Goal: Learn about a topic: Learn about a topic

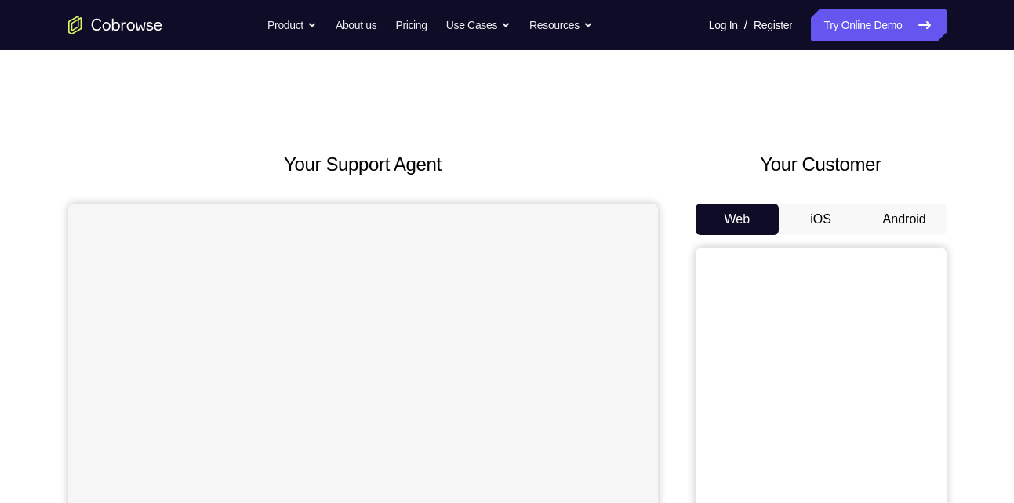
click at [887, 212] on button "Android" at bounding box center [904, 219] width 84 height 31
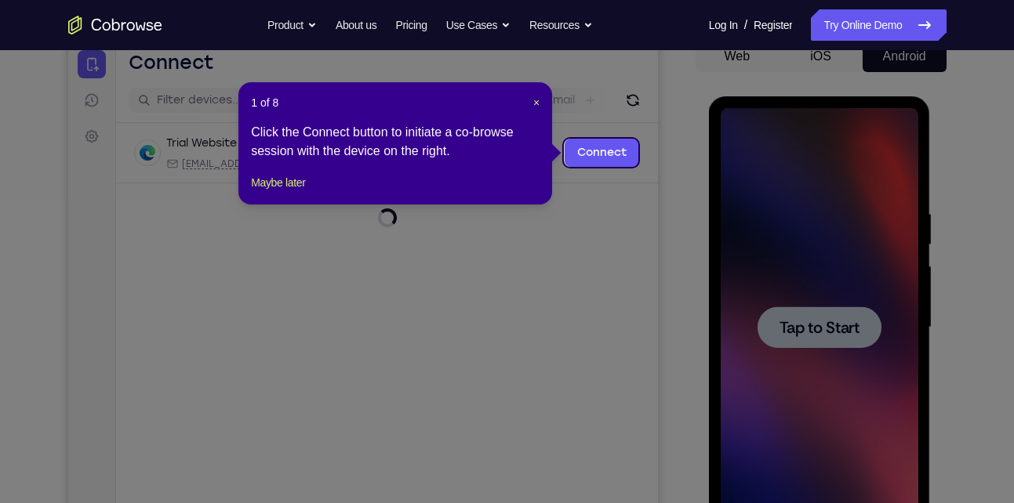
click at [810, 328] on icon at bounding box center [512, 251] width 1025 height 503
click at [533, 102] on span "×" at bounding box center [536, 102] width 6 height 13
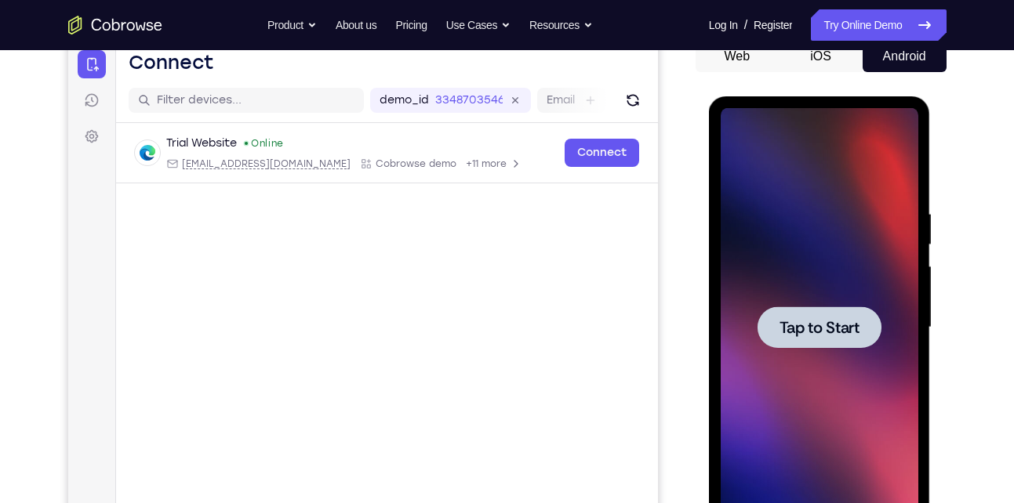
click at [753, 303] on div at bounding box center [820, 327] width 198 height 439
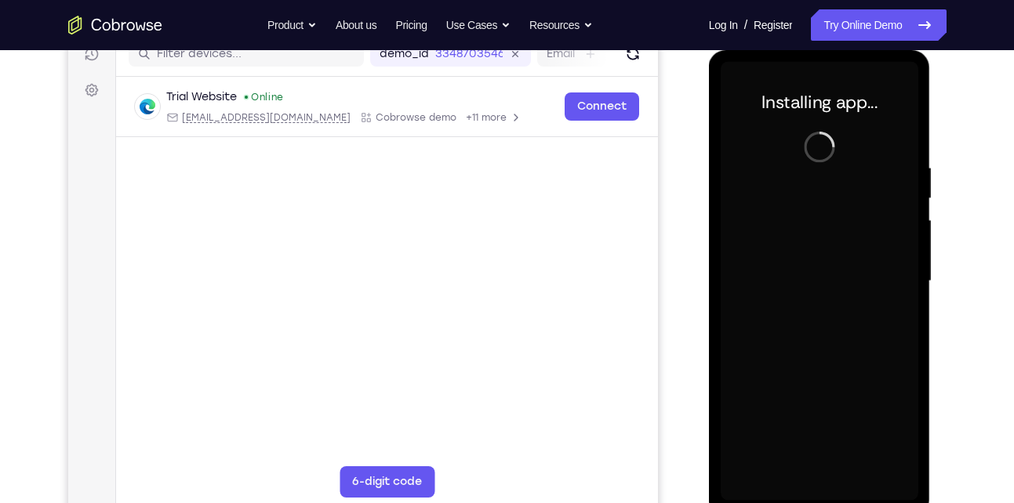
scroll to position [217, 0]
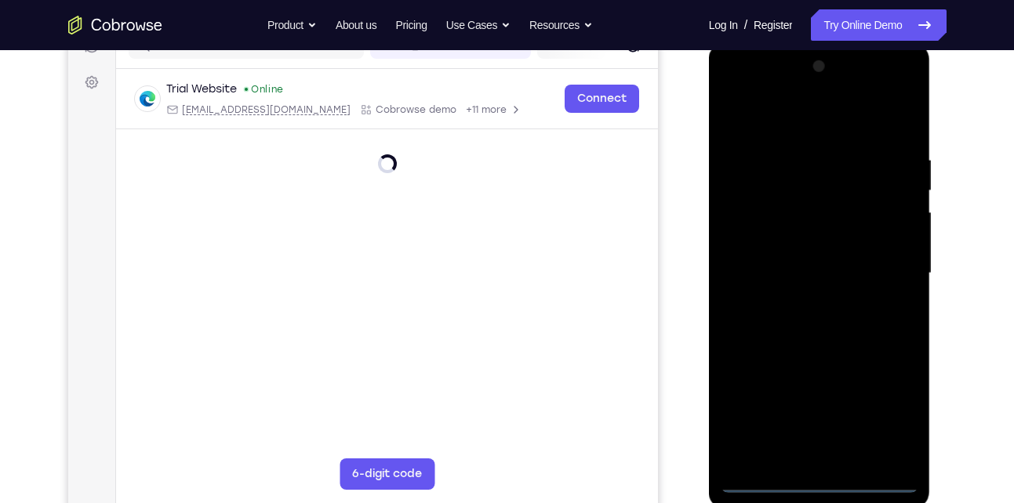
click at [833, 482] on div at bounding box center [820, 273] width 198 height 439
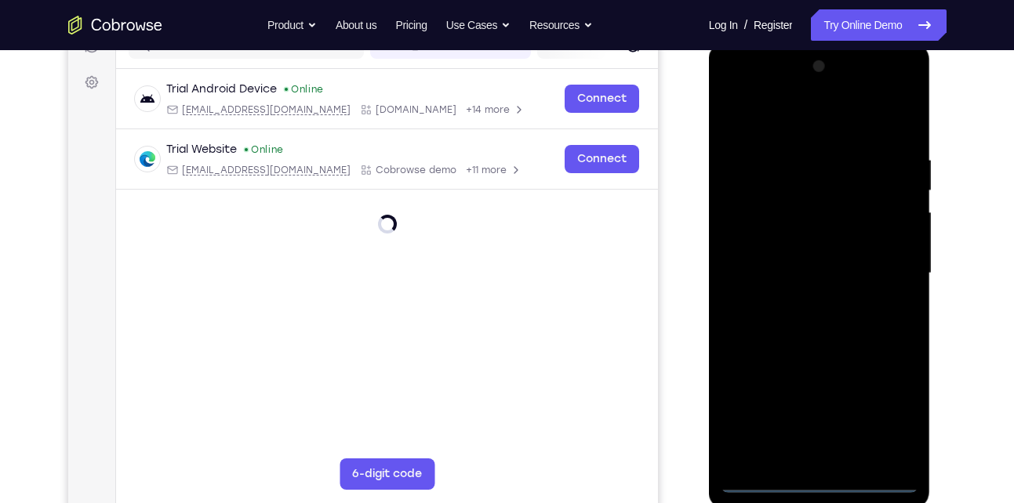
click at [877, 423] on div at bounding box center [820, 273] width 198 height 439
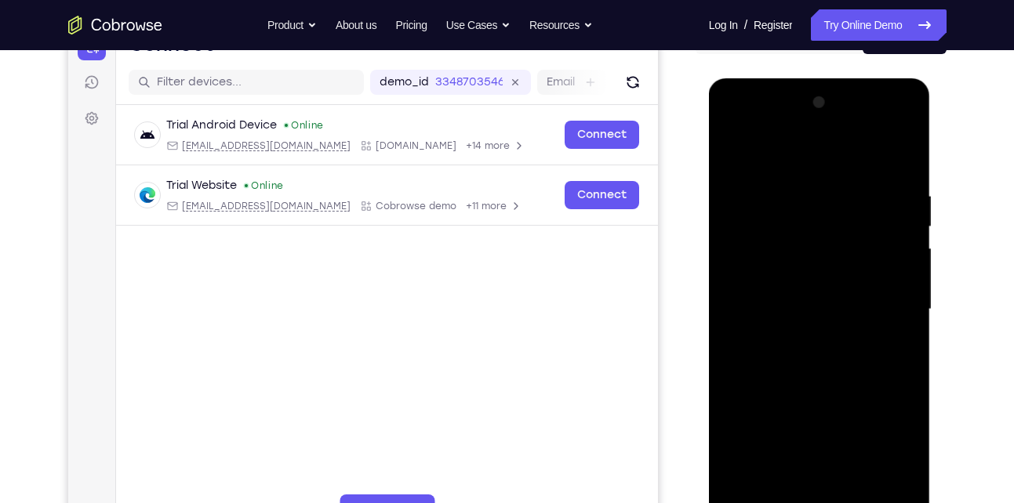
scroll to position [180, 0]
click at [792, 158] on div at bounding box center [820, 310] width 198 height 439
click at [884, 299] on div at bounding box center [820, 310] width 198 height 439
click at [798, 337] on div at bounding box center [820, 310] width 198 height 439
click at [783, 300] on div at bounding box center [820, 310] width 198 height 439
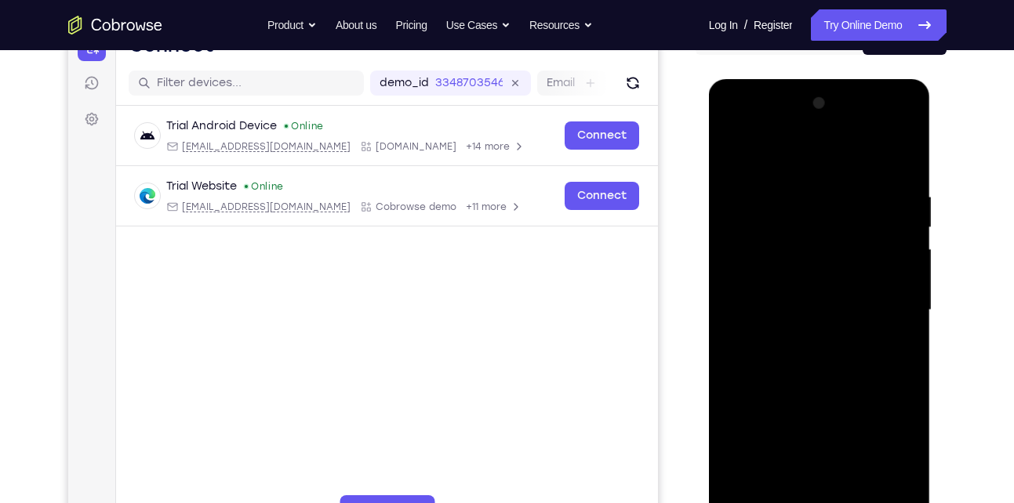
click at [769, 274] on div at bounding box center [820, 310] width 198 height 439
click at [802, 299] on div at bounding box center [820, 310] width 198 height 439
click at [840, 304] on div at bounding box center [820, 310] width 198 height 439
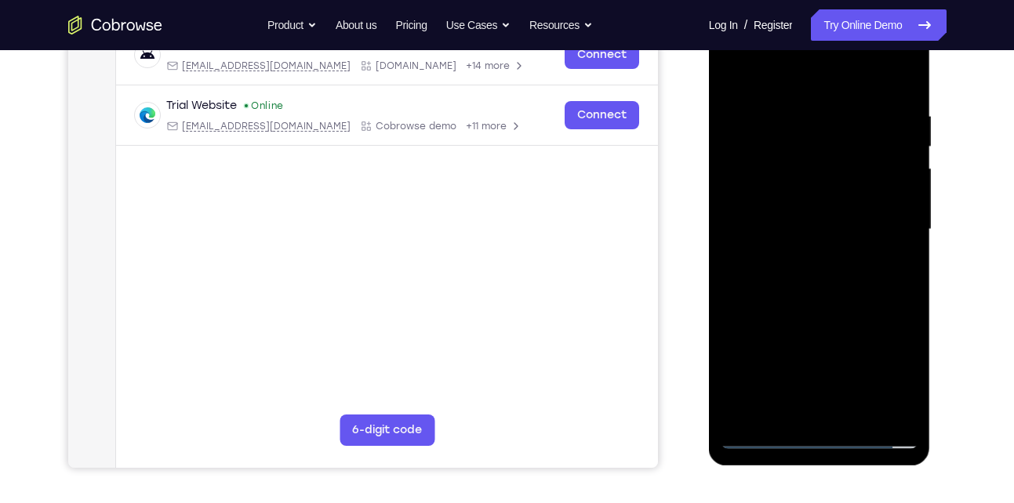
scroll to position [260, 0]
click at [802, 280] on div at bounding box center [820, 230] width 198 height 439
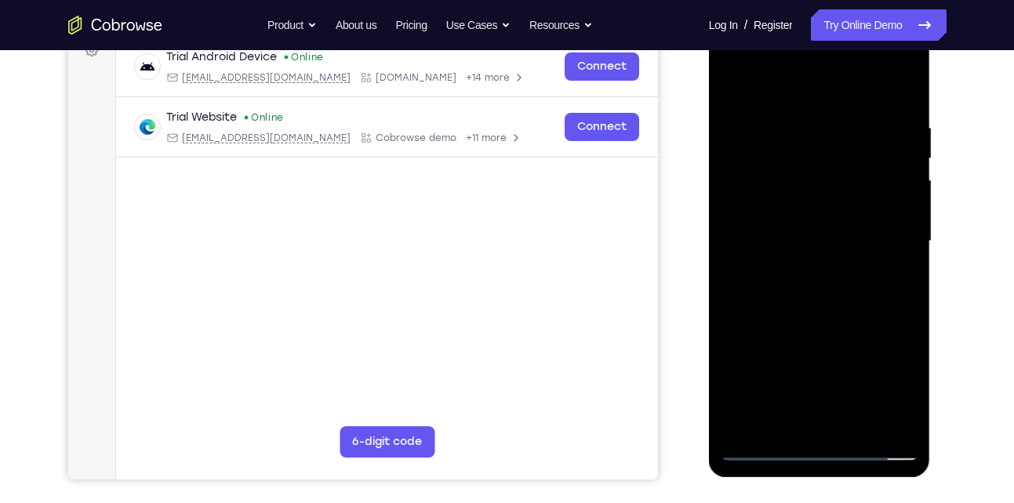
scroll to position [248, 0]
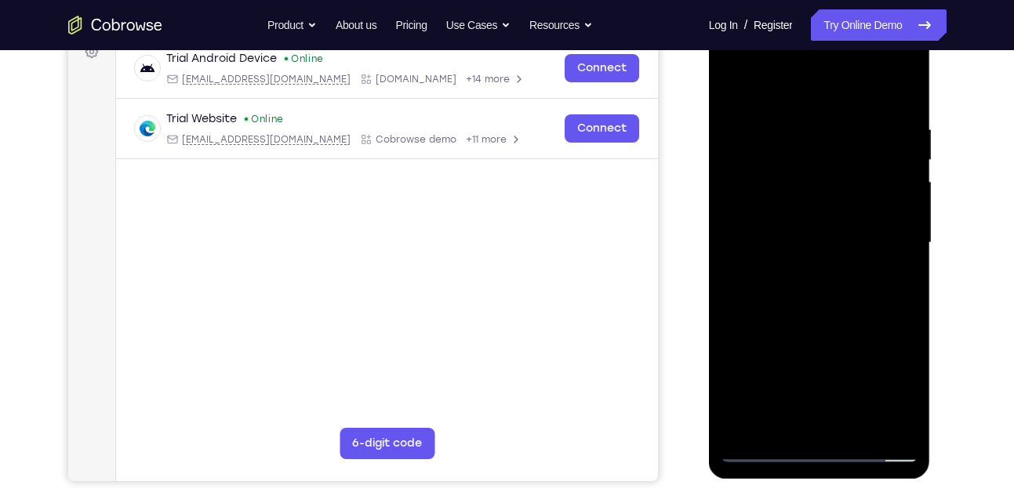
click at [856, 428] on div at bounding box center [820, 243] width 198 height 439
click at [793, 311] on div at bounding box center [820, 243] width 198 height 439
click at [862, 430] on div at bounding box center [820, 243] width 198 height 439
click at [786, 321] on div at bounding box center [820, 243] width 198 height 439
click at [797, 224] on div at bounding box center [820, 243] width 198 height 439
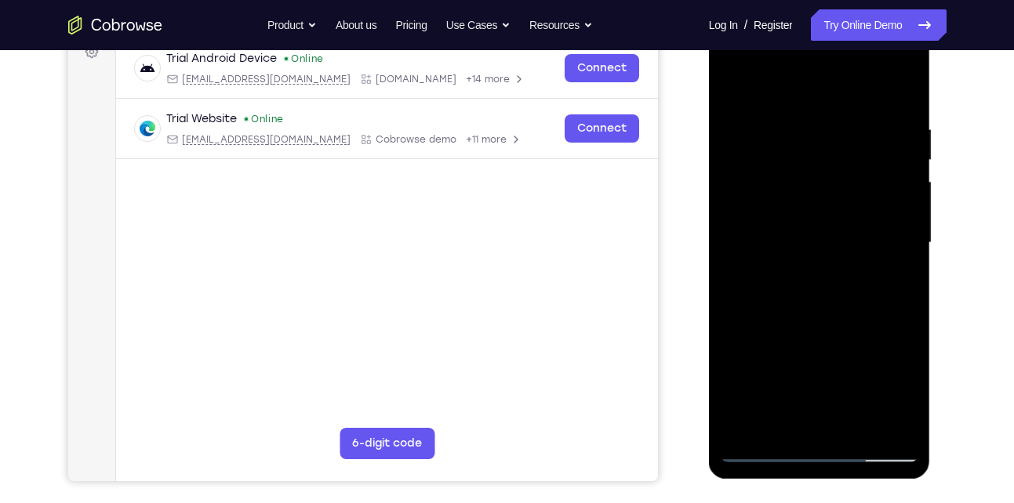
click at [891, 282] on div at bounding box center [820, 243] width 198 height 439
click at [732, 84] on div at bounding box center [820, 243] width 198 height 439
click at [806, 239] on div at bounding box center [820, 243] width 198 height 439
click at [894, 278] on div at bounding box center [820, 243] width 198 height 439
click at [889, 278] on div at bounding box center [820, 243] width 198 height 439
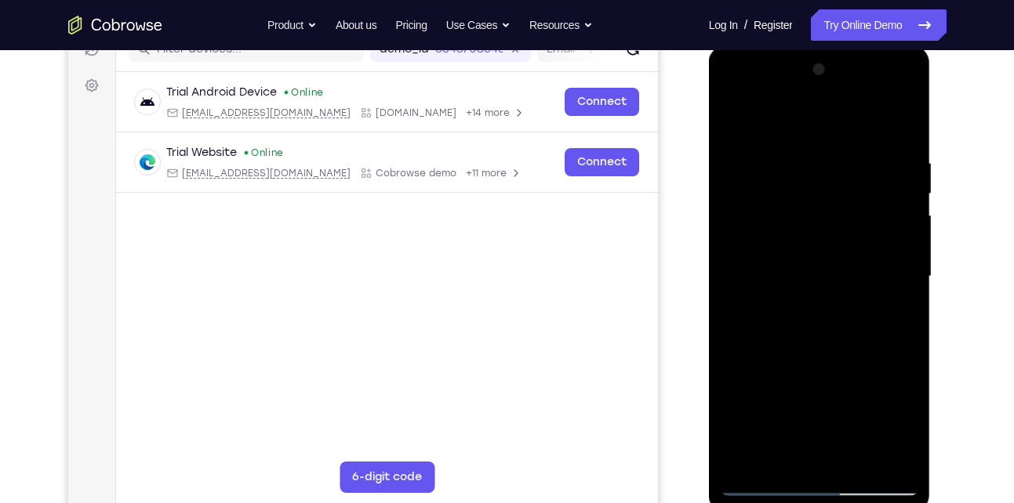
scroll to position [212, 0]
click at [735, 119] on div at bounding box center [820, 278] width 198 height 439
click at [909, 194] on div at bounding box center [820, 278] width 198 height 439
click at [907, 194] on div at bounding box center [820, 278] width 198 height 439
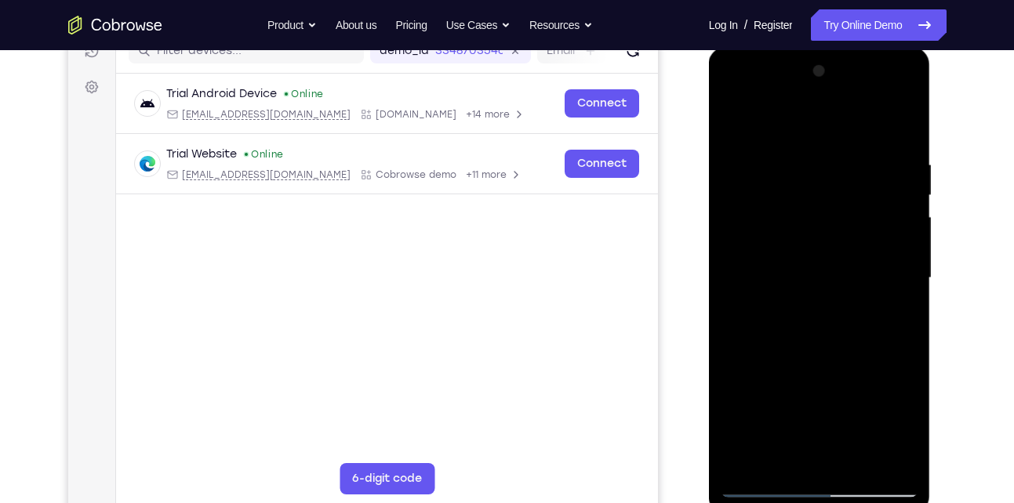
click at [907, 194] on div at bounding box center [820, 278] width 198 height 439
click at [858, 219] on div at bounding box center [820, 278] width 198 height 439
click at [738, 116] on div at bounding box center [820, 278] width 198 height 439
click at [904, 119] on div at bounding box center [820, 278] width 198 height 439
click at [833, 145] on div at bounding box center [820, 278] width 198 height 439
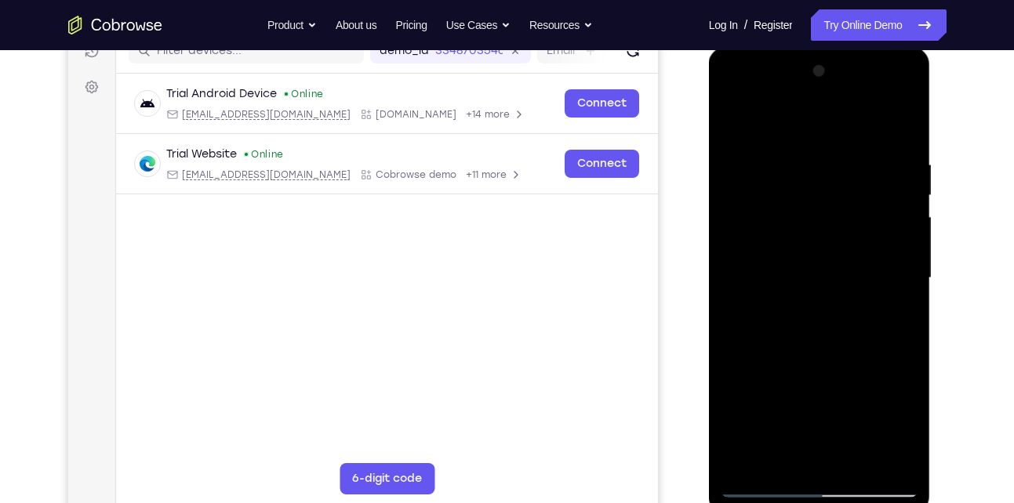
click at [850, 141] on div at bounding box center [820, 278] width 198 height 439
click at [732, 114] on div at bounding box center [820, 278] width 198 height 439
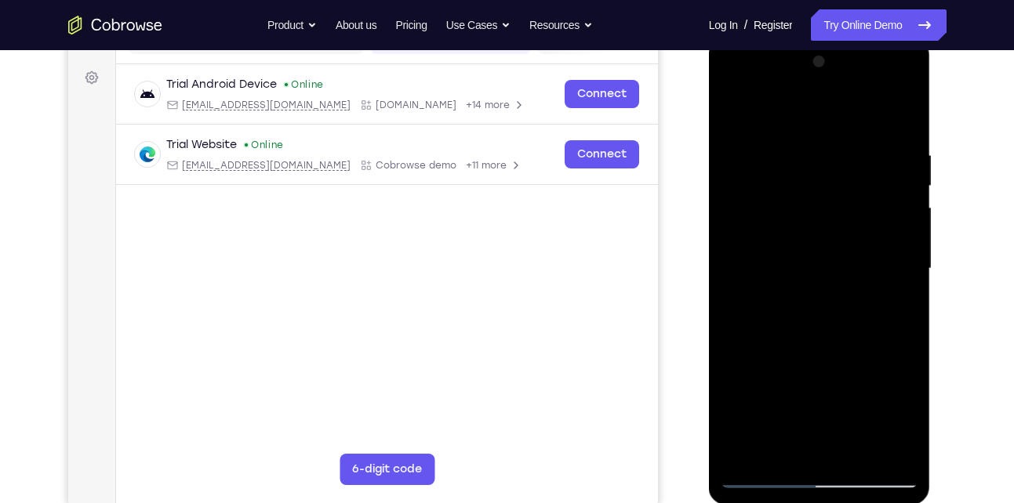
scroll to position [215, 0]
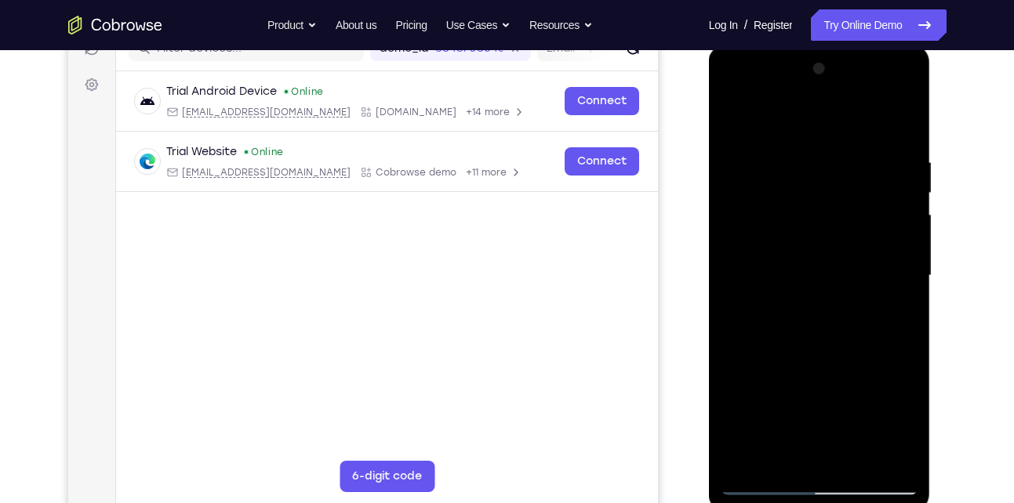
click at [735, 114] on div at bounding box center [820, 275] width 198 height 439
click at [797, 144] on div at bounding box center [820, 275] width 198 height 439
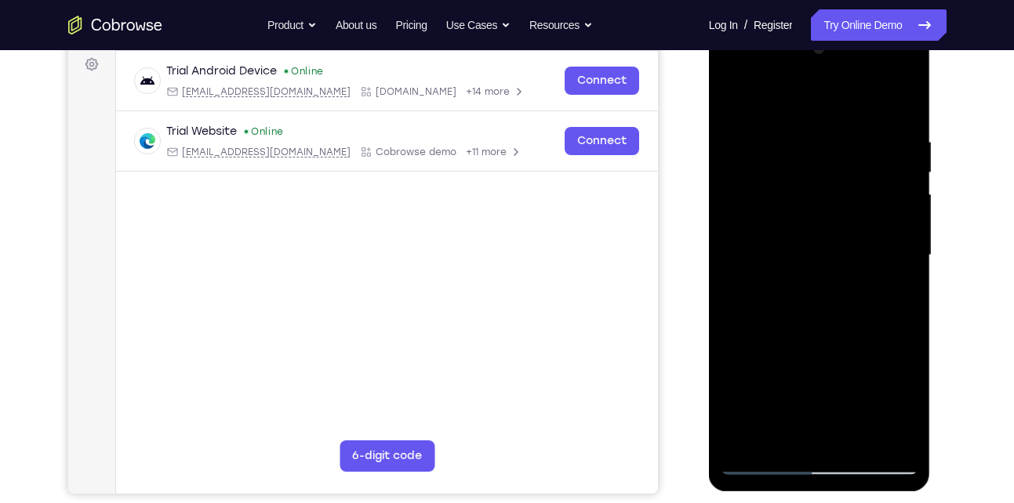
scroll to position [236, 0]
click at [877, 432] on div at bounding box center [820, 254] width 198 height 439
click at [909, 358] on div at bounding box center [820, 254] width 198 height 439
click at [830, 432] on div at bounding box center [820, 254] width 198 height 439
click at [895, 434] on div at bounding box center [820, 254] width 198 height 439
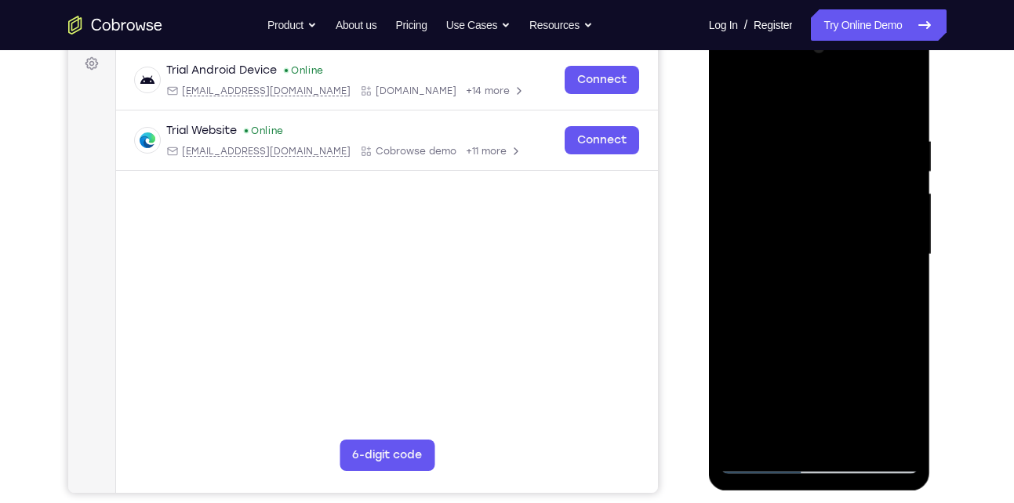
click at [789, 280] on div at bounding box center [820, 254] width 198 height 439
click at [851, 430] on div at bounding box center [820, 254] width 198 height 439
click at [887, 427] on div at bounding box center [820, 254] width 198 height 439
click at [879, 318] on div at bounding box center [820, 254] width 198 height 439
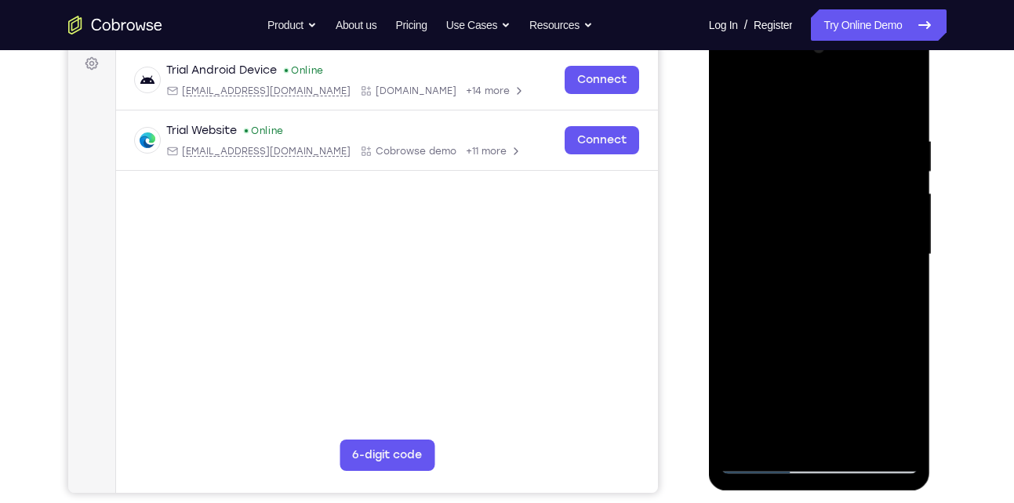
click at [909, 296] on div at bounding box center [820, 254] width 198 height 439
click at [900, 323] on div at bounding box center [820, 254] width 198 height 439
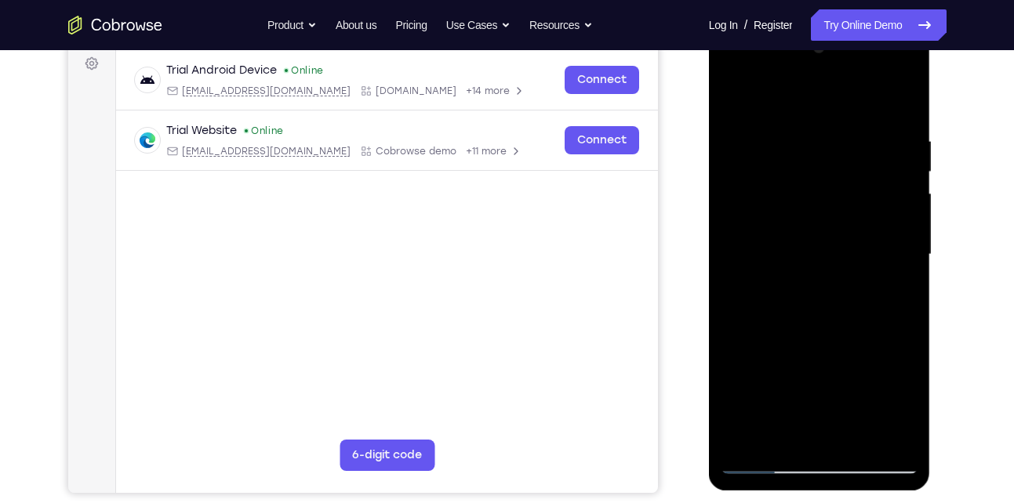
click at [900, 323] on div at bounding box center [820, 254] width 198 height 439
click at [891, 279] on div at bounding box center [820, 254] width 198 height 439
click at [738, 261] on div at bounding box center [820, 254] width 198 height 439
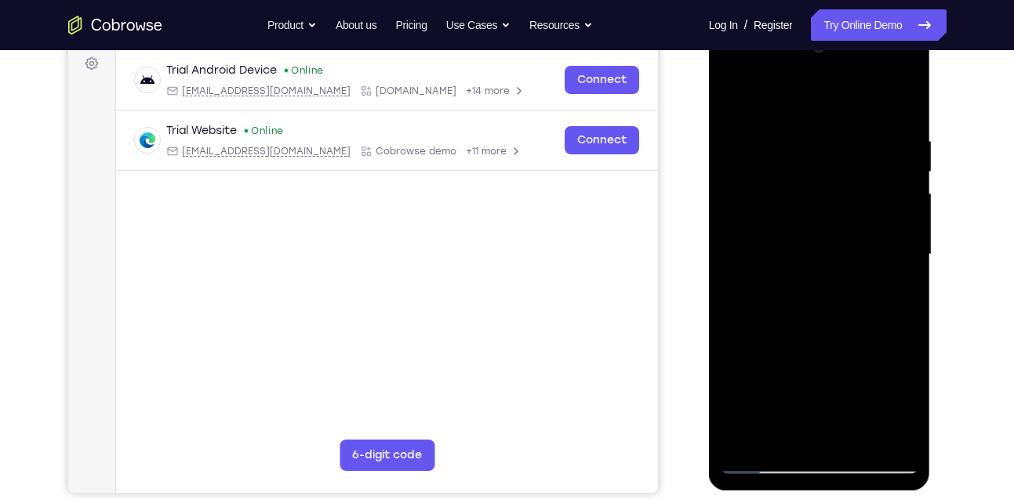
click at [902, 278] on div at bounding box center [820, 254] width 198 height 439
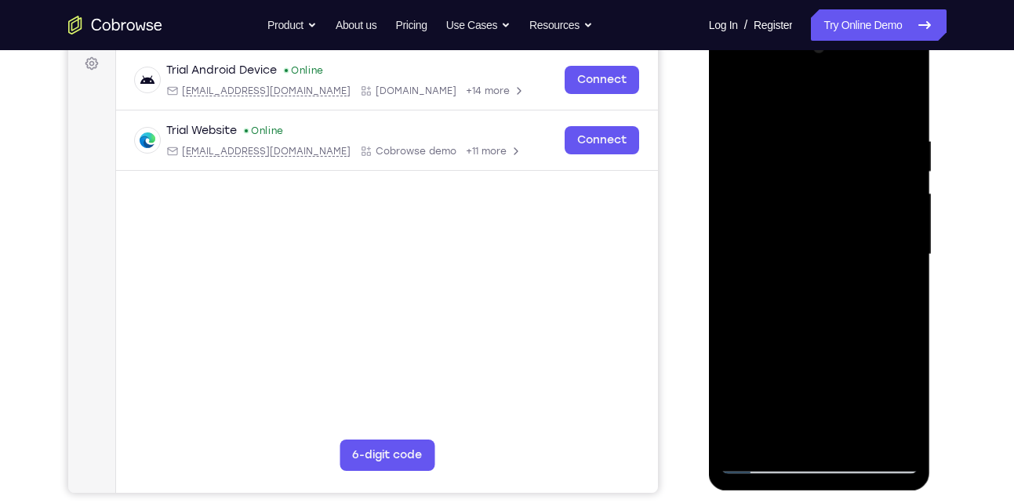
click at [902, 278] on div at bounding box center [820, 254] width 198 height 439
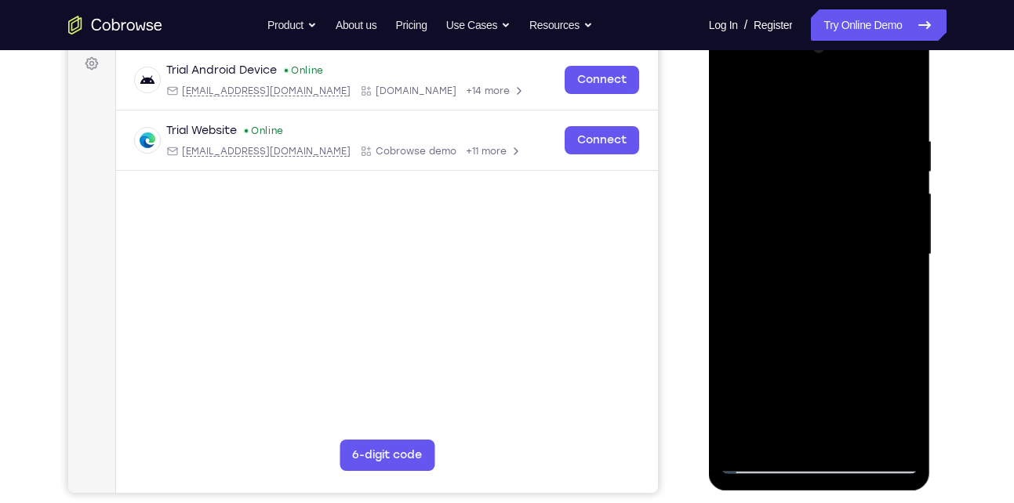
click at [902, 278] on div at bounding box center [820, 254] width 198 height 439
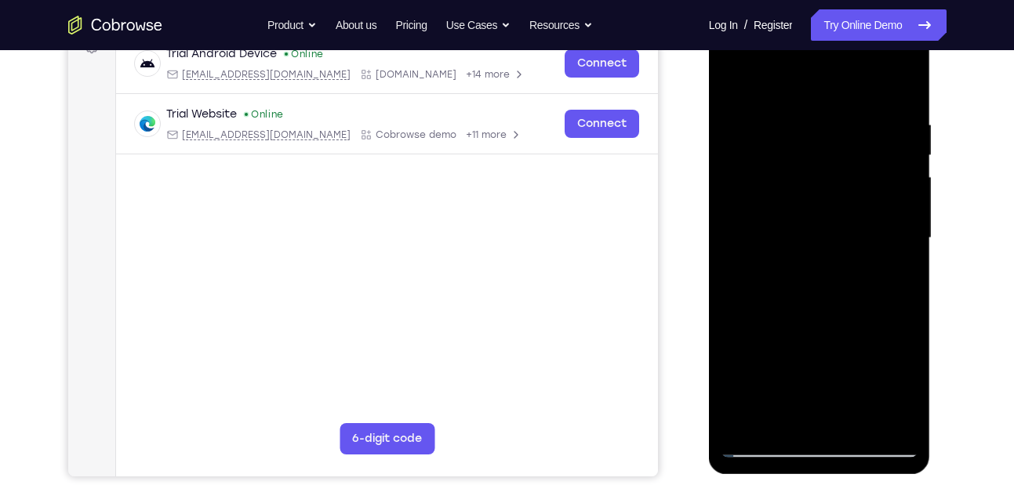
scroll to position [241, 0]
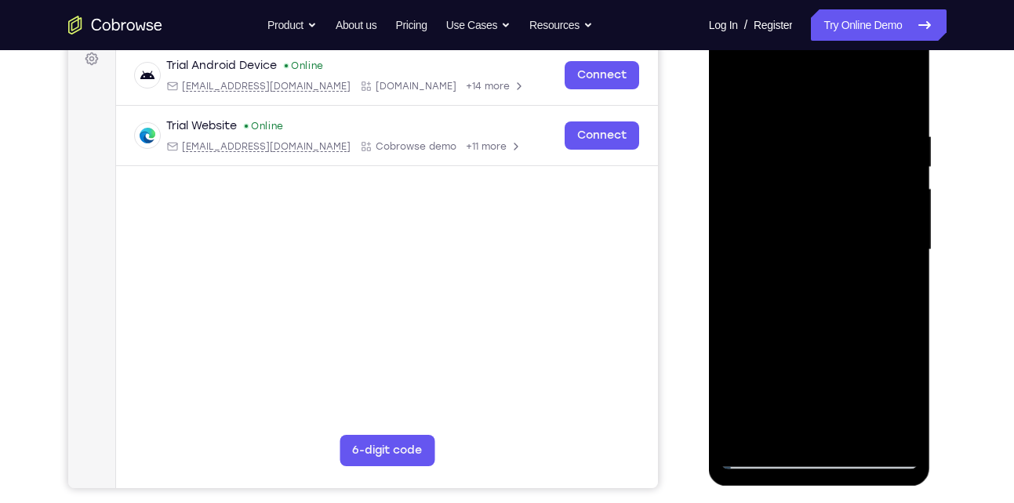
click at [894, 267] on div at bounding box center [820, 250] width 198 height 439
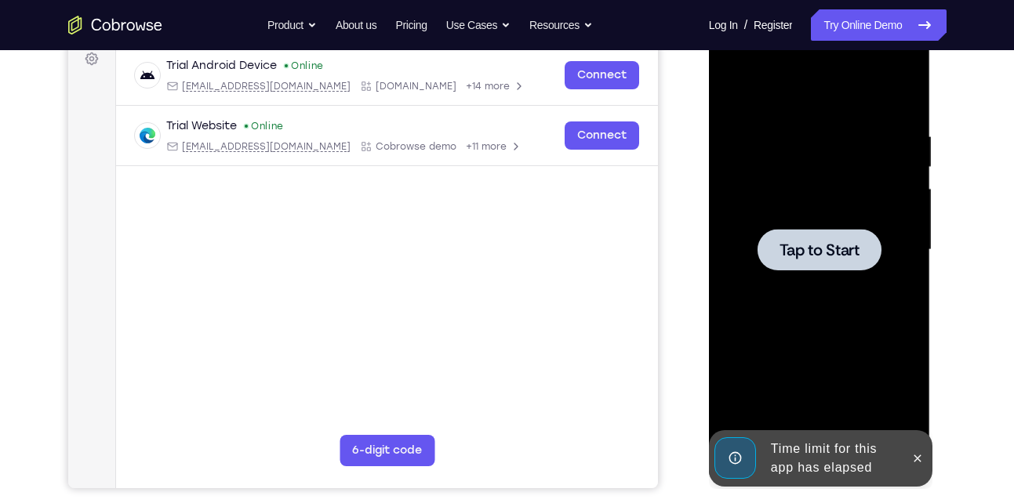
click at [894, 267] on div at bounding box center [820, 250] width 198 height 439
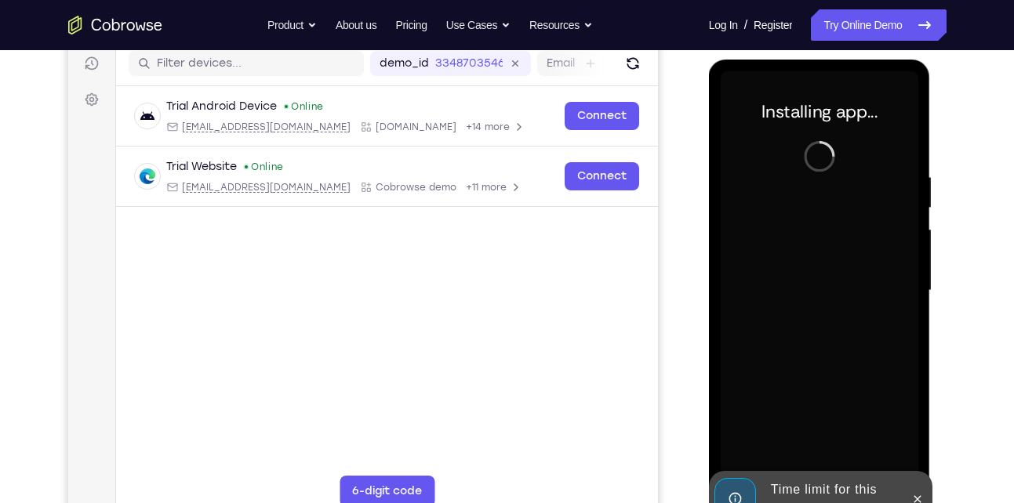
scroll to position [201, 0]
click at [917, 496] on icon at bounding box center [917, 498] width 13 height 13
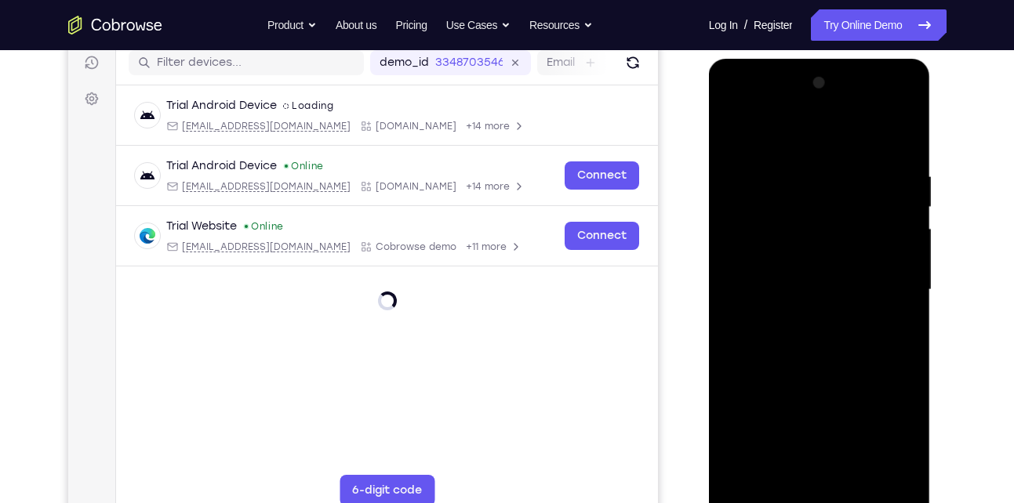
click at [822, 499] on div at bounding box center [820, 290] width 198 height 439
click at [895, 429] on div at bounding box center [820, 290] width 198 height 439
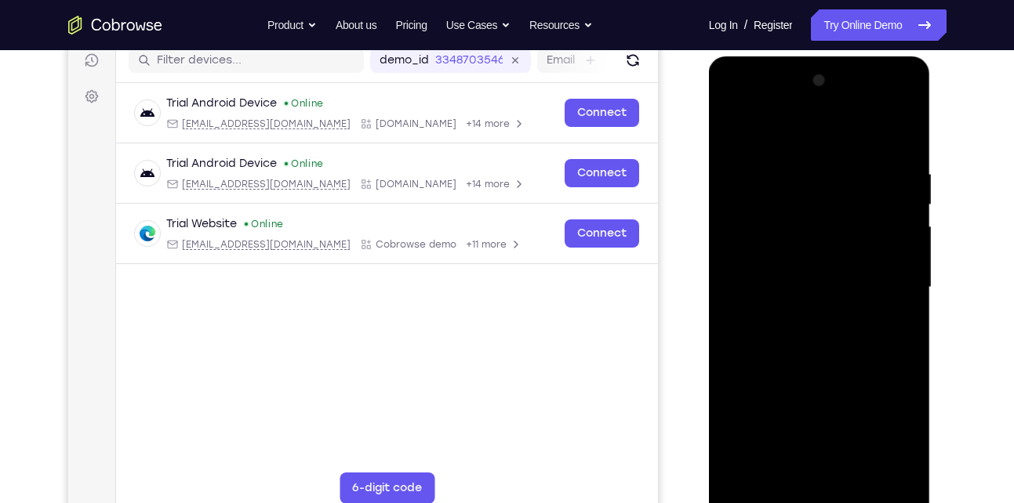
scroll to position [202, 0]
click at [789, 143] on div at bounding box center [820, 288] width 198 height 439
click at [889, 285] on div at bounding box center [820, 288] width 198 height 439
click at [808, 314] on div at bounding box center [820, 288] width 198 height 439
click at [780, 267] on div at bounding box center [820, 288] width 198 height 439
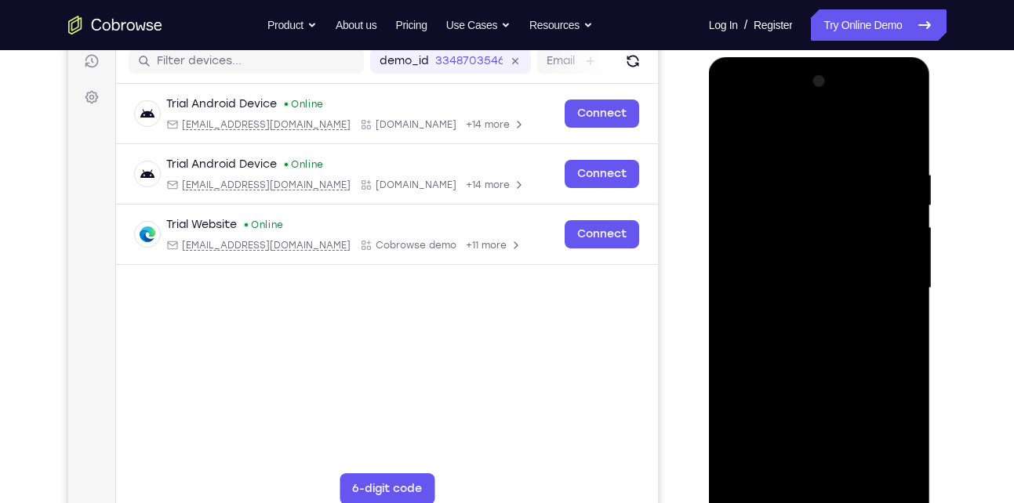
click at [764, 263] on div at bounding box center [820, 288] width 198 height 439
click at [830, 290] on div at bounding box center [820, 288] width 198 height 439
click at [837, 358] on div at bounding box center [820, 288] width 198 height 439
drag, startPoint x: 800, startPoint y: 136, endPoint x: 823, endPoint y: 68, distance: 72.2
click at [823, 69] on div at bounding box center [820, 288] width 198 height 439
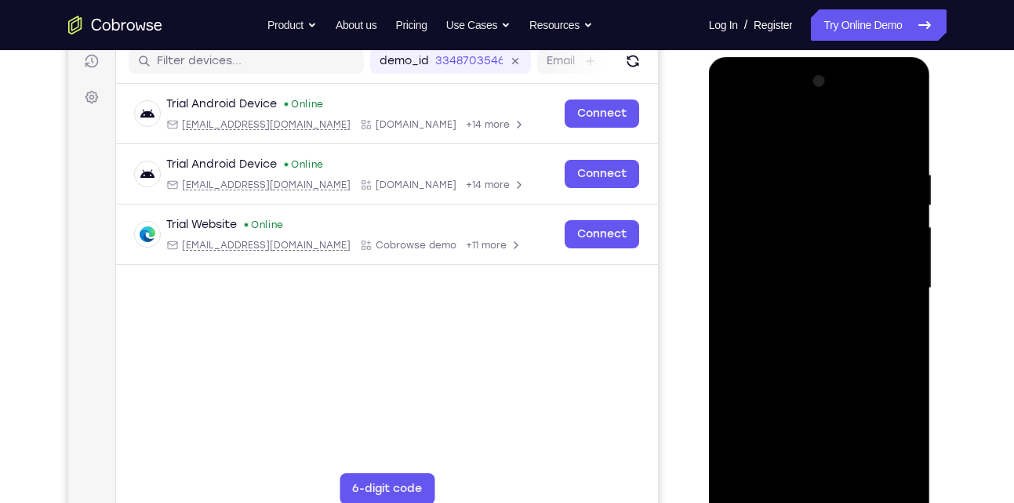
click at [906, 129] on div at bounding box center [820, 288] width 198 height 439
click at [735, 126] on div at bounding box center [820, 288] width 198 height 439
click at [858, 470] on div at bounding box center [820, 288] width 198 height 439
click at [811, 369] on div at bounding box center [820, 288] width 198 height 439
click at [802, 251] on div at bounding box center [820, 288] width 198 height 439
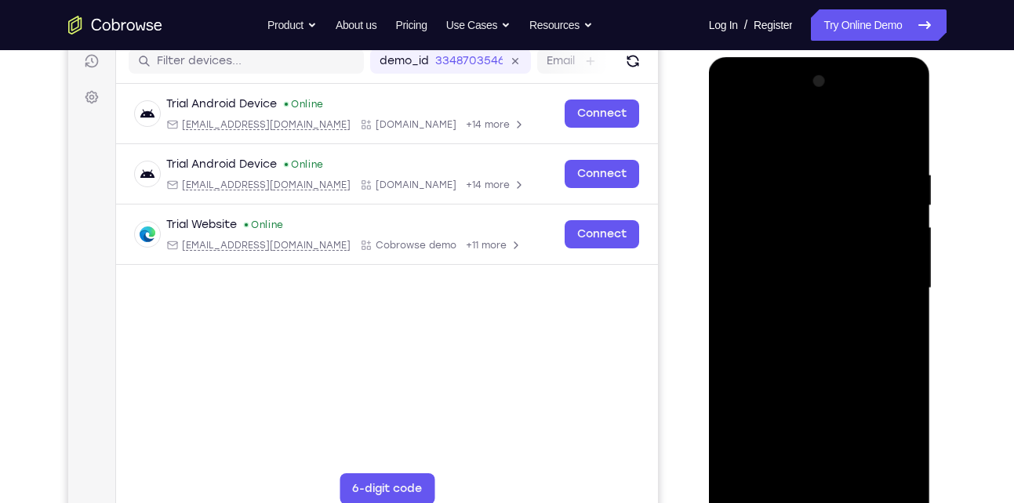
click at [786, 463] on div at bounding box center [820, 288] width 198 height 439
click at [893, 328] on div at bounding box center [820, 288] width 198 height 439
click at [724, 133] on div at bounding box center [820, 288] width 198 height 439
click at [739, 129] on div at bounding box center [820, 288] width 198 height 439
drag, startPoint x: 795, startPoint y: 376, endPoint x: 806, endPoint y: 256, distance: 119.7
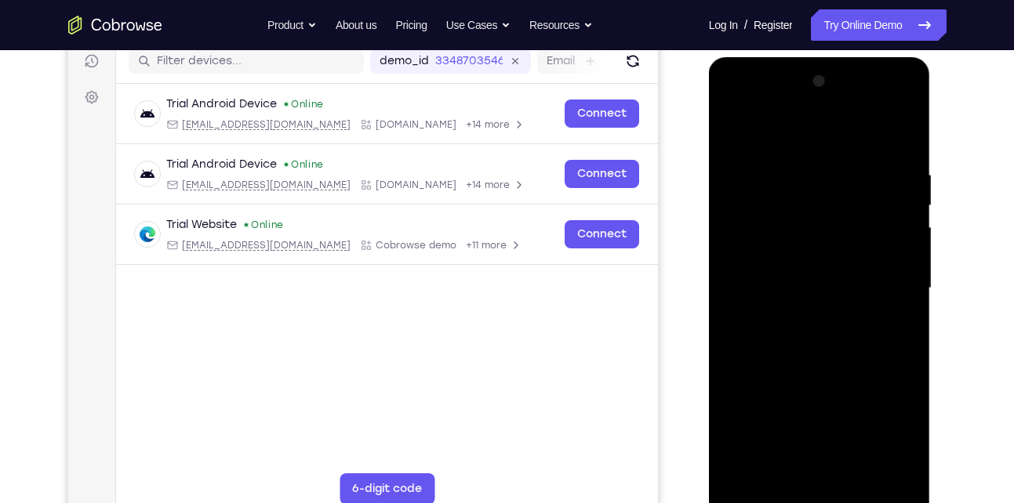
click at [806, 256] on div at bounding box center [820, 288] width 198 height 439
click at [908, 235] on div at bounding box center [820, 288] width 198 height 439
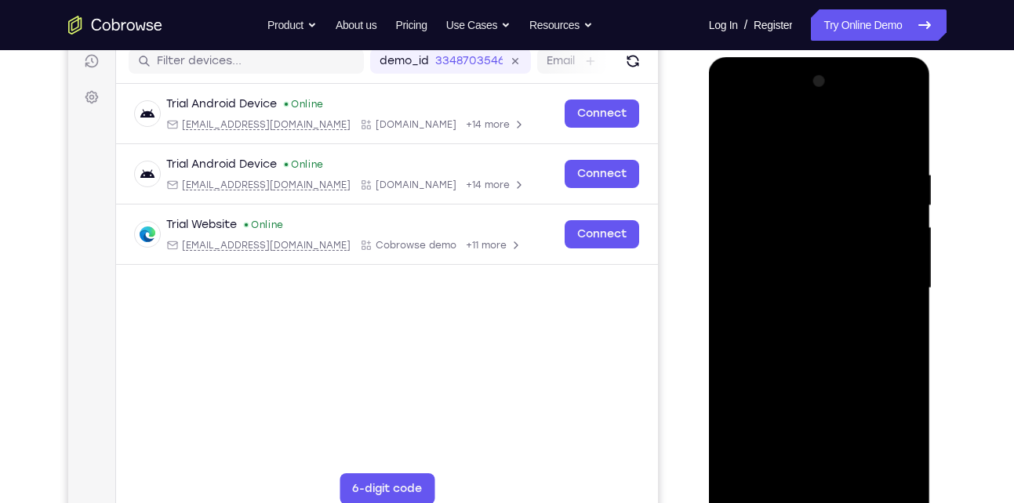
click at [908, 235] on div at bounding box center [820, 288] width 198 height 439
click at [848, 471] on div at bounding box center [820, 288] width 198 height 439
click at [822, 249] on div at bounding box center [820, 288] width 198 height 439
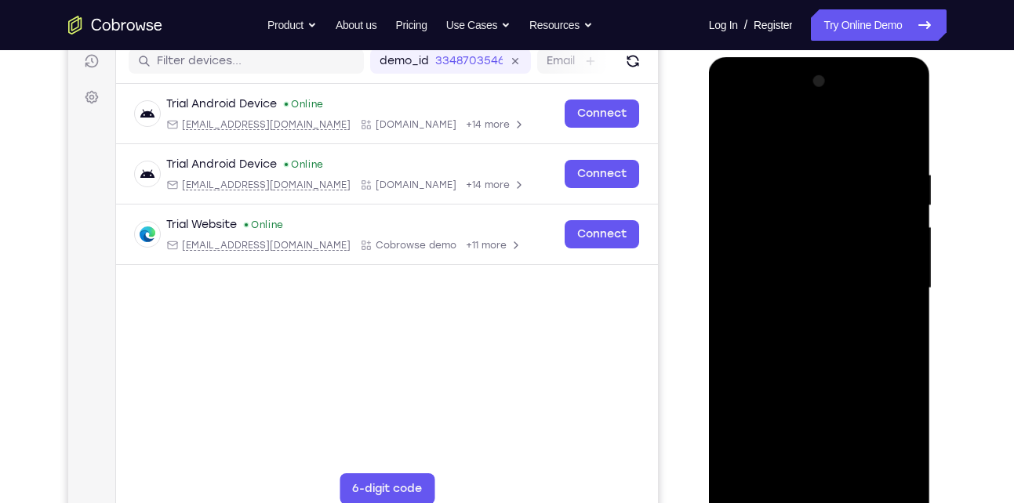
click at [775, 466] on div at bounding box center [820, 288] width 198 height 439
click at [885, 329] on div at bounding box center [820, 288] width 198 height 439
click at [898, 327] on div at bounding box center [820, 288] width 198 height 439
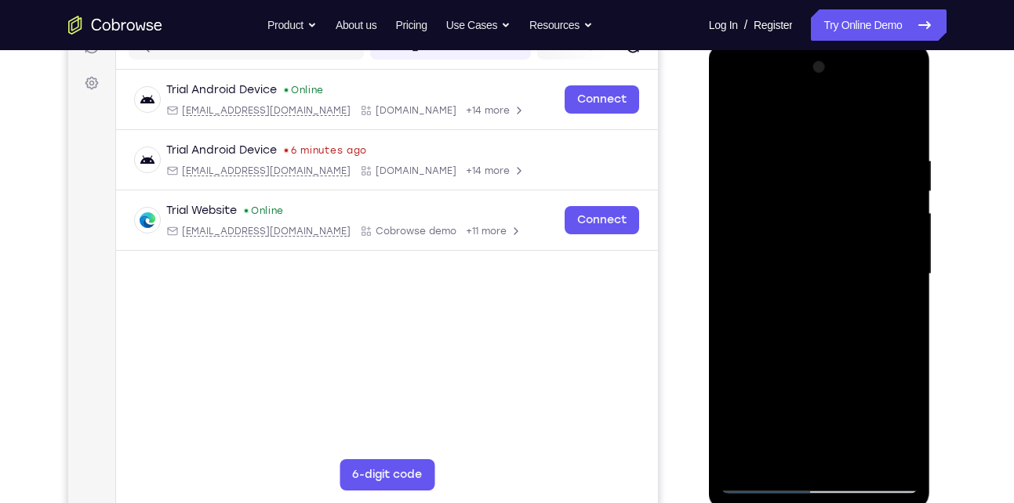
scroll to position [217, 0]
click at [728, 120] on div at bounding box center [820, 273] width 198 height 439
click at [735, 111] on div at bounding box center [820, 273] width 198 height 439
drag, startPoint x: 808, startPoint y: 396, endPoint x: 856, endPoint y: 200, distance: 201.9
click at [856, 200] on div at bounding box center [820, 273] width 198 height 439
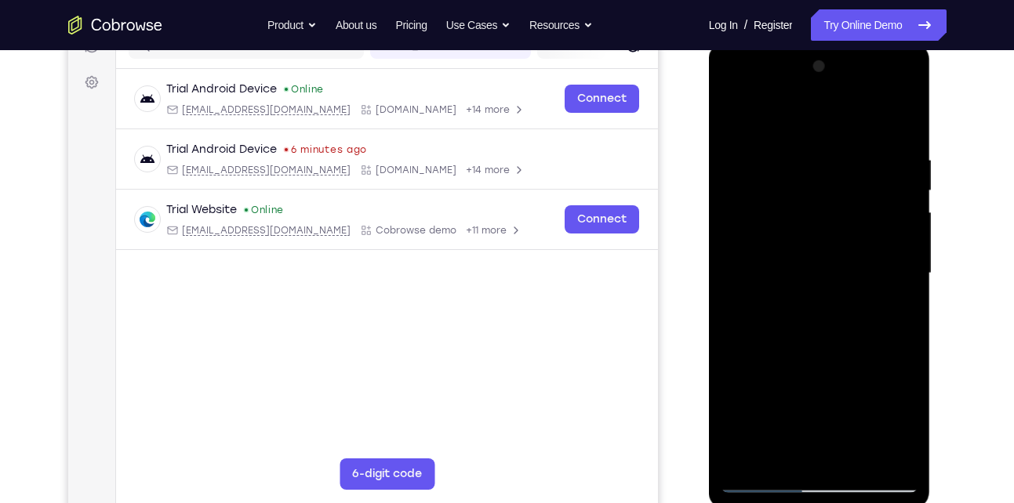
drag, startPoint x: 786, startPoint y: 383, endPoint x: 820, endPoint y: 212, distance: 173.6
click at [820, 212] on div at bounding box center [820, 273] width 198 height 439
drag, startPoint x: 798, startPoint y: 395, endPoint x: 825, endPoint y: 239, distance: 158.3
click at [825, 239] on div at bounding box center [820, 273] width 198 height 439
click at [857, 459] on div at bounding box center [820, 273] width 198 height 439
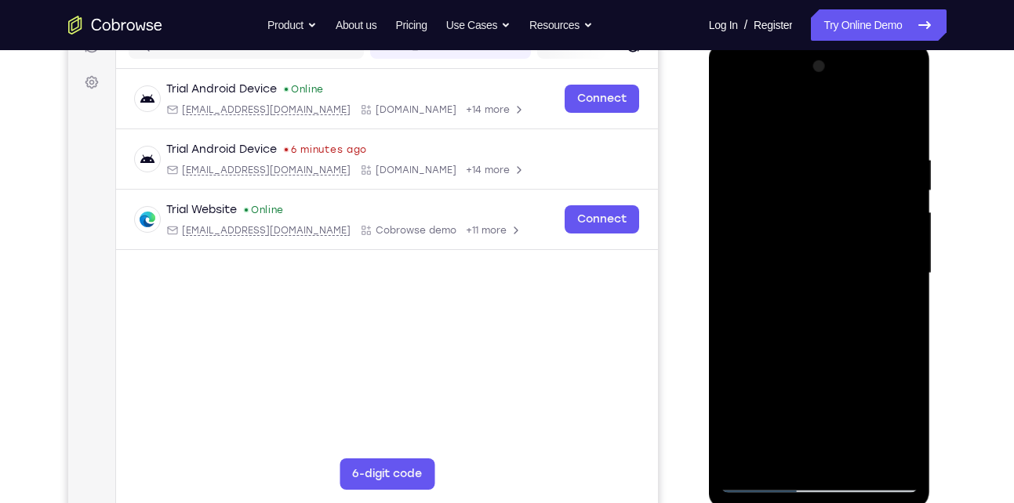
click at [735, 112] on div at bounding box center [820, 273] width 198 height 439
click at [862, 456] on div at bounding box center [820, 273] width 198 height 439
click at [803, 231] on div at bounding box center [820, 273] width 198 height 439
click at [799, 422] on div at bounding box center [820, 273] width 198 height 439
click at [851, 424] on div at bounding box center [820, 273] width 198 height 439
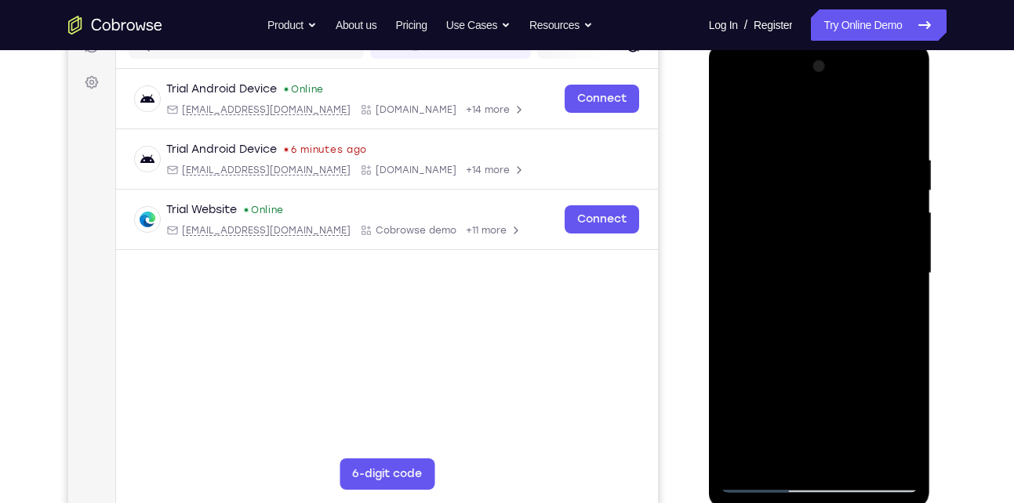
click at [803, 400] on div at bounding box center [820, 273] width 198 height 439
click at [860, 404] on div at bounding box center [820, 273] width 198 height 439
click at [893, 313] on div at bounding box center [820, 273] width 198 height 439
click at [796, 201] on div at bounding box center [820, 273] width 198 height 439
click at [861, 340] on div at bounding box center [820, 273] width 198 height 439
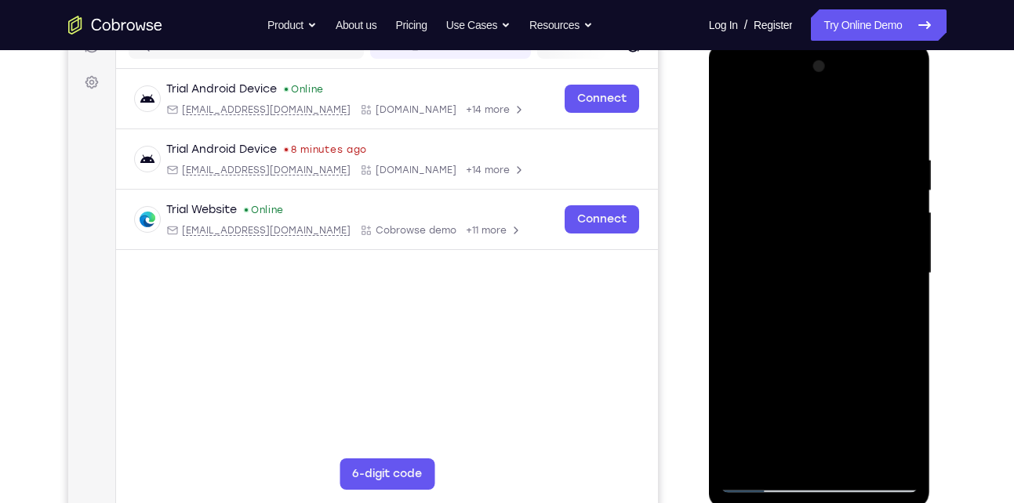
click at [888, 314] on div at bounding box center [820, 273] width 198 height 439
click at [800, 205] on div at bounding box center [820, 273] width 198 height 439
click at [828, 360] on div at bounding box center [820, 273] width 198 height 439
click at [896, 313] on div at bounding box center [820, 273] width 198 height 439
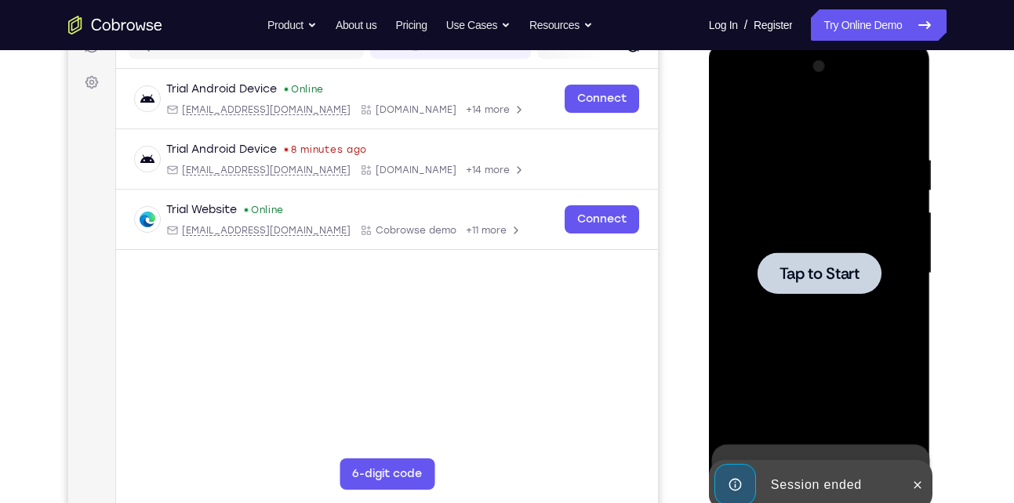
click at [828, 252] on div at bounding box center [820, 273] width 198 height 439
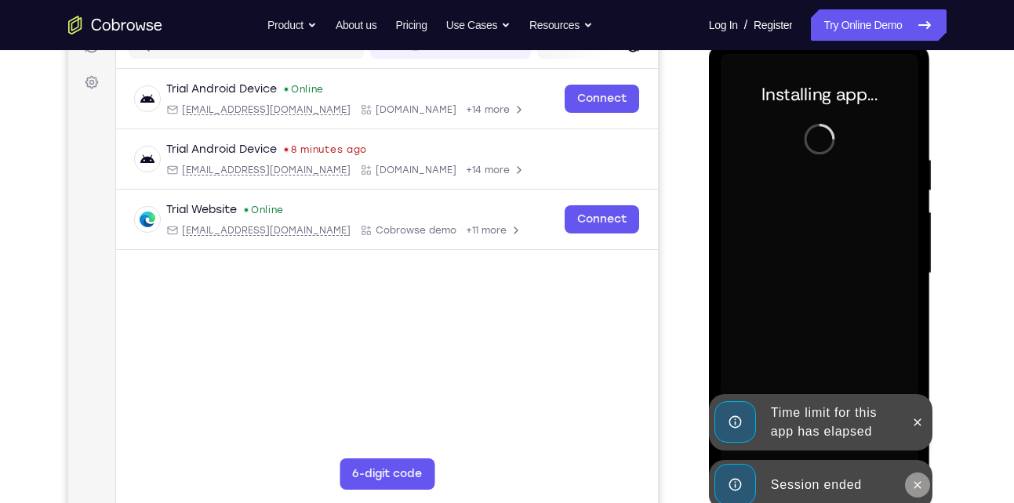
click at [916, 475] on button at bounding box center [917, 485] width 25 height 25
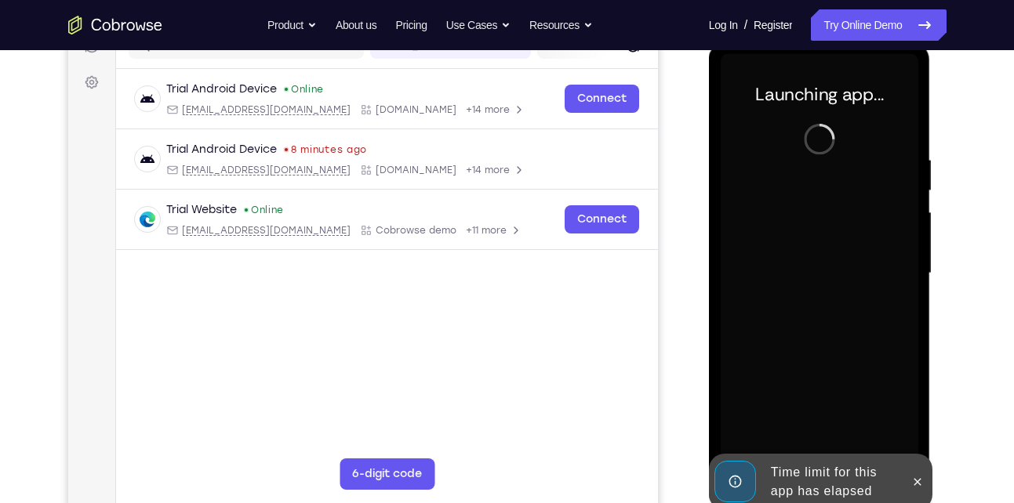
click at [915, 430] on div at bounding box center [820, 273] width 198 height 439
click at [916, 470] on button at bounding box center [917, 482] width 25 height 25
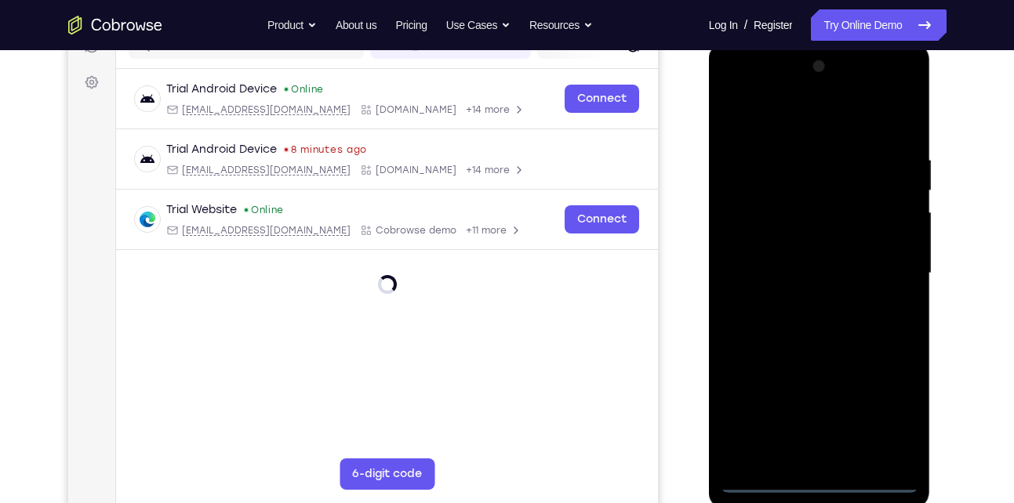
click at [811, 483] on div at bounding box center [820, 273] width 198 height 439
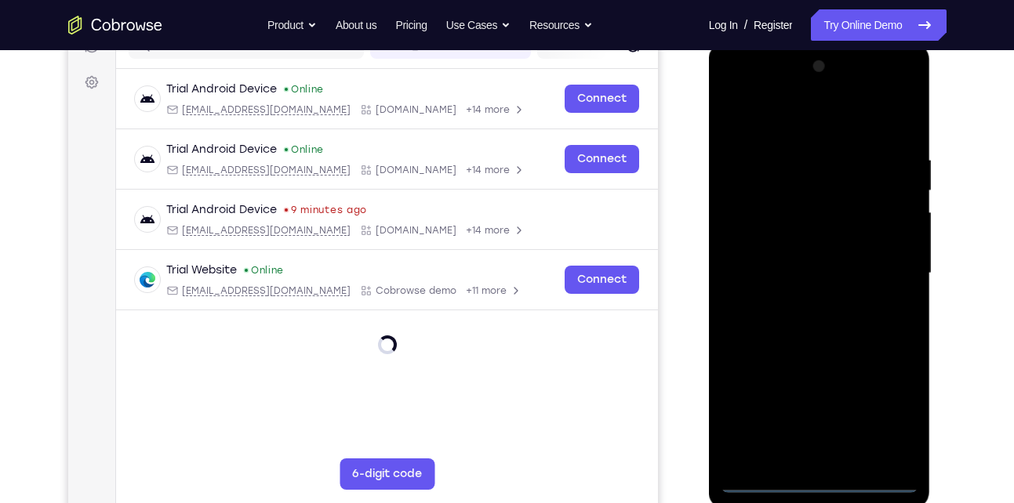
click at [885, 417] on div at bounding box center [820, 273] width 198 height 439
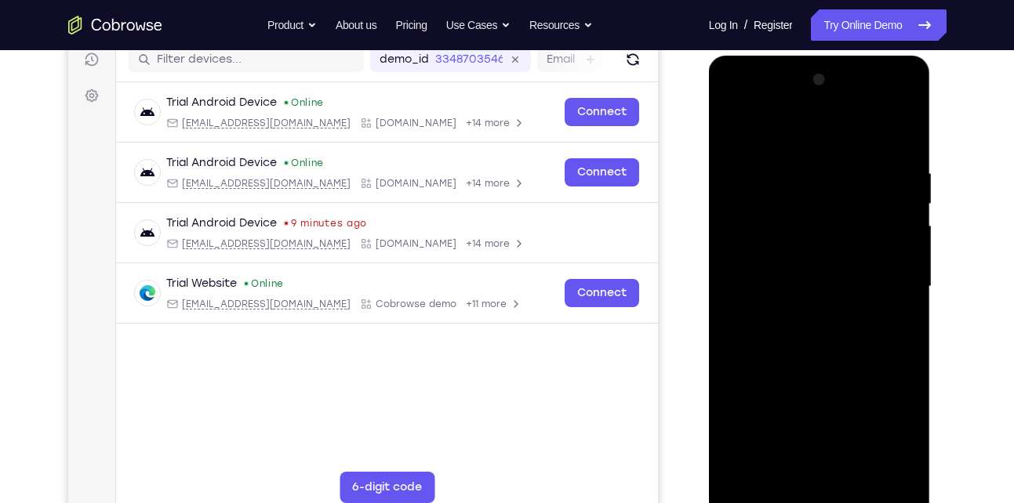
scroll to position [202, 0]
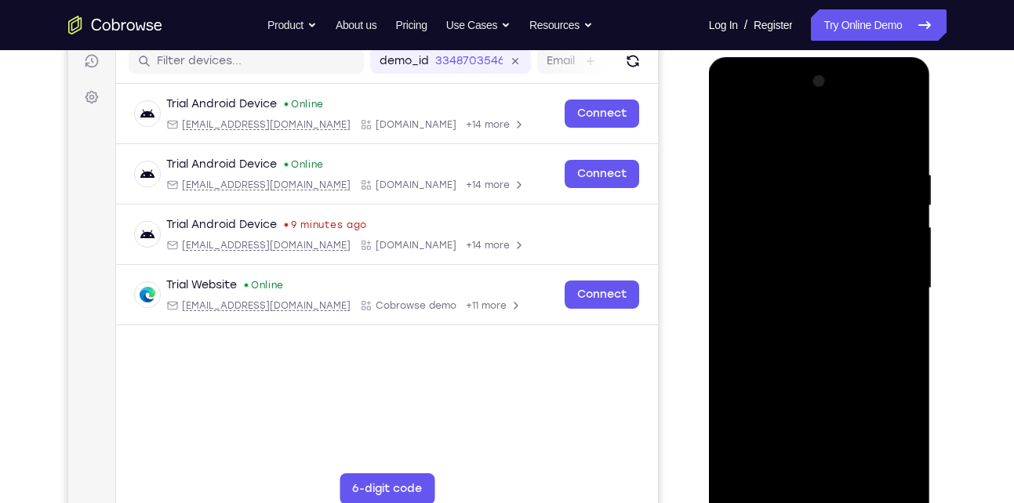
click at [780, 131] on div at bounding box center [820, 288] width 198 height 439
click at [889, 289] on div at bounding box center [820, 288] width 198 height 439
click at [802, 317] on div at bounding box center [820, 288] width 198 height 439
click at [778, 278] on div at bounding box center [820, 288] width 198 height 439
click at [771, 260] on div at bounding box center [820, 288] width 198 height 439
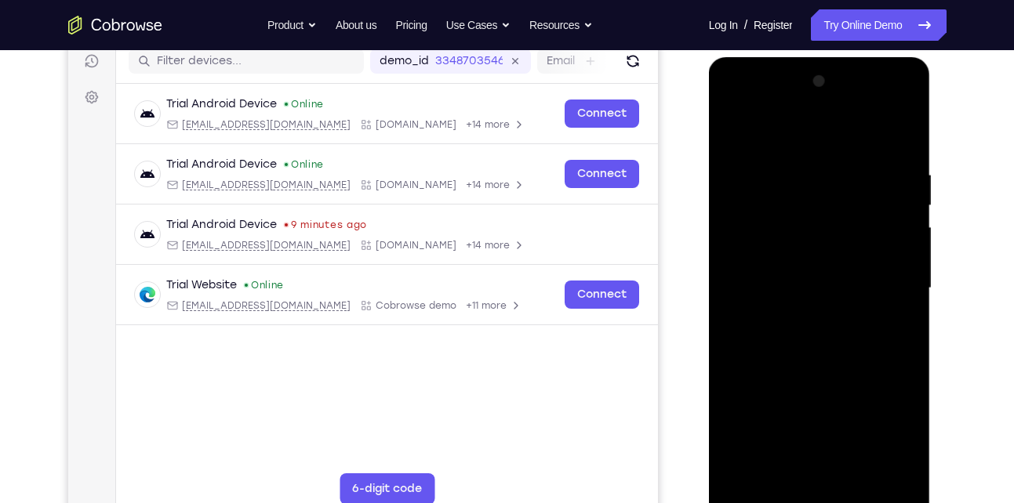
click at [797, 289] on div at bounding box center [820, 288] width 198 height 439
click at [787, 332] on div at bounding box center [820, 288] width 198 height 439
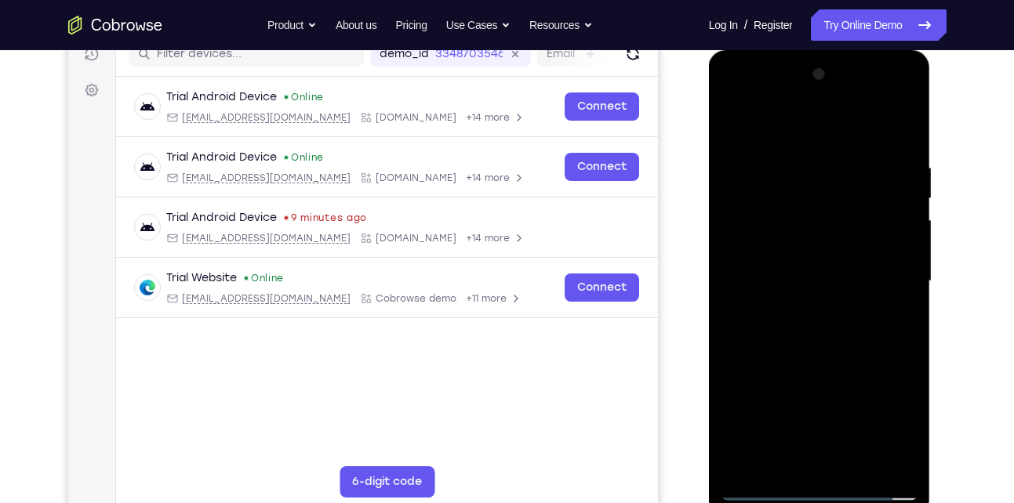
scroll to position [210, 0]
click at [857, 462] on div at bounding box center [820, 280] width 198 height 439
click at [817, 354] on div at bounding box center [820, 280] width 198 height 439
click at [852, 462] on div at bounding box center [820, 280] width 198 height 439
click at [812, 361] on div at bounding box center [820, 280] width 198 height 439
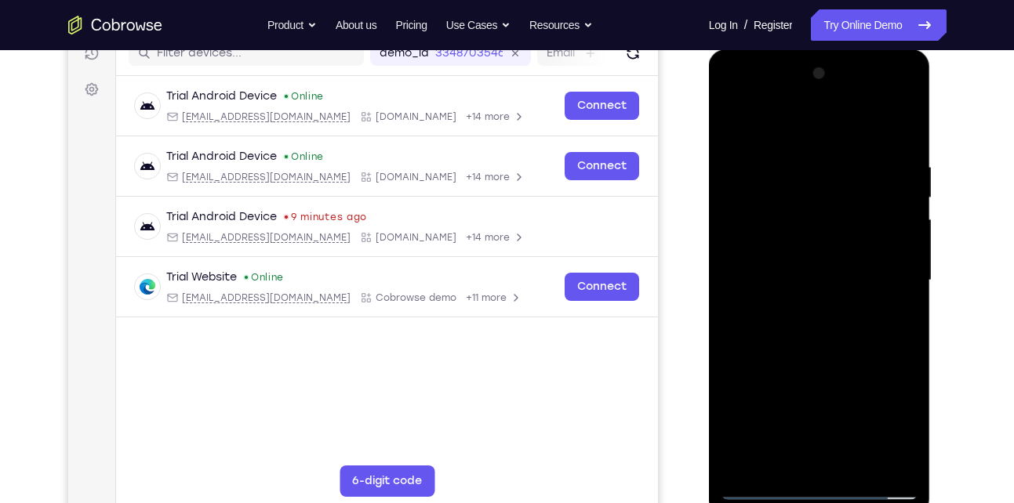
click at [858, 238] on div at bounding box center [820, 280] width 198 height 439
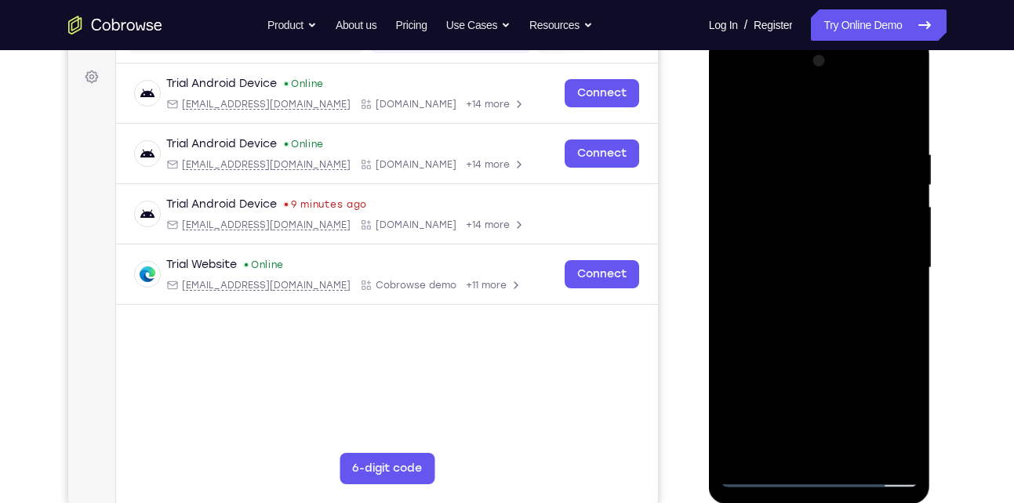
scroll to position [223, 0]
click at [843, 351] on div at bounding box center [820, 267] width 198 height 439
click at [889, 343] on div at bounding box center [820, 267] width 198 height 439
click at [891, 302] on div at bounding box center [820, 267] width 198 height 439
click at [833, 216] on div at bounding box center [820, 267] width 198 height 439
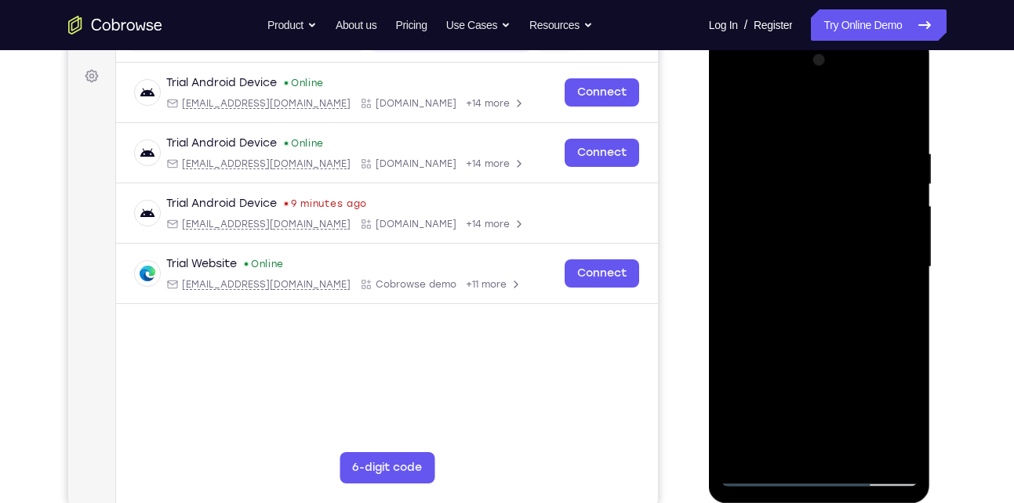
click at [890, 360] on div at bounding box center [820, 267] width 198 height 439
click at [836, 397] on div at bounding box center [820, 267] width 198 height 439
click at [892, 304] on div at bounding box center [820, 267] width 198 height 439
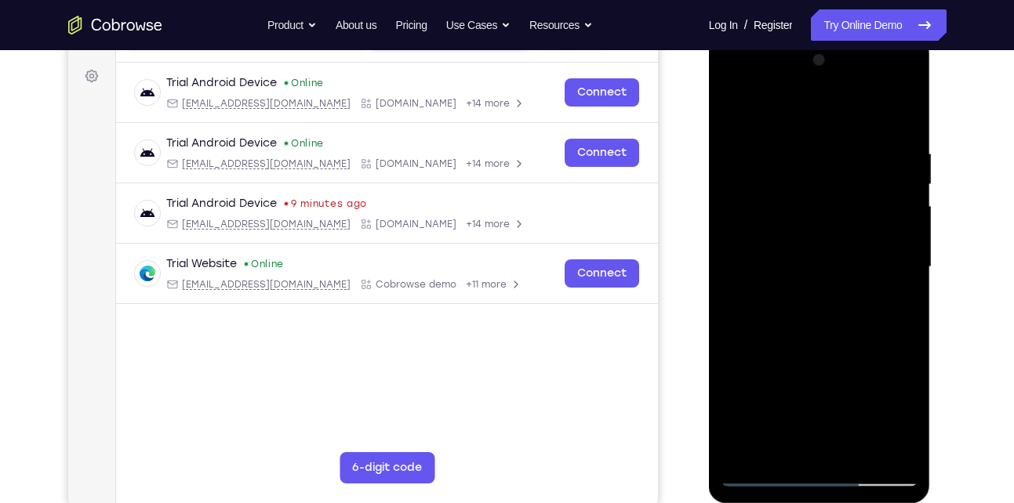
click at [737, 115] on div at bounding box center [820, 267] width 198 height 439
click at [734, 108] on div at bounding box center [820, 267] width 198 height 439
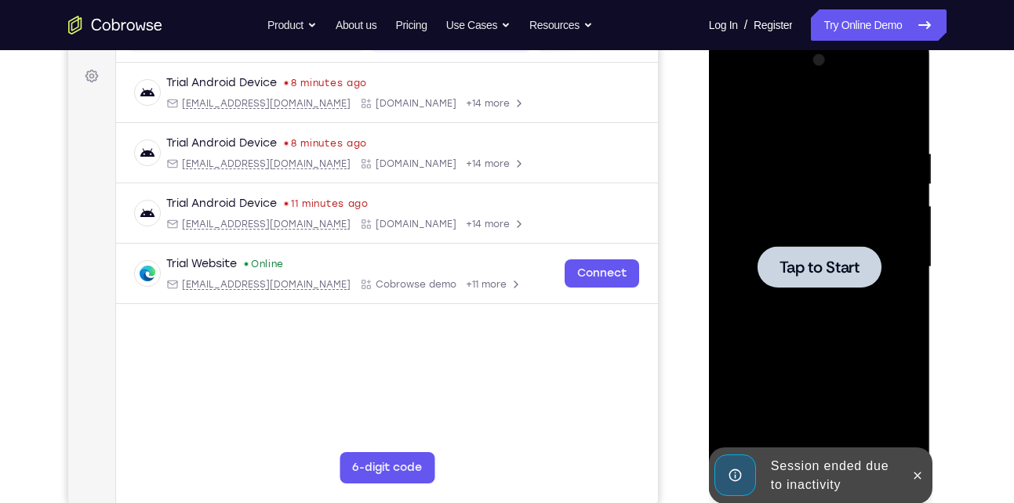
click at [827, 231] on div at bounding box center [820, 267] width 198 height 439
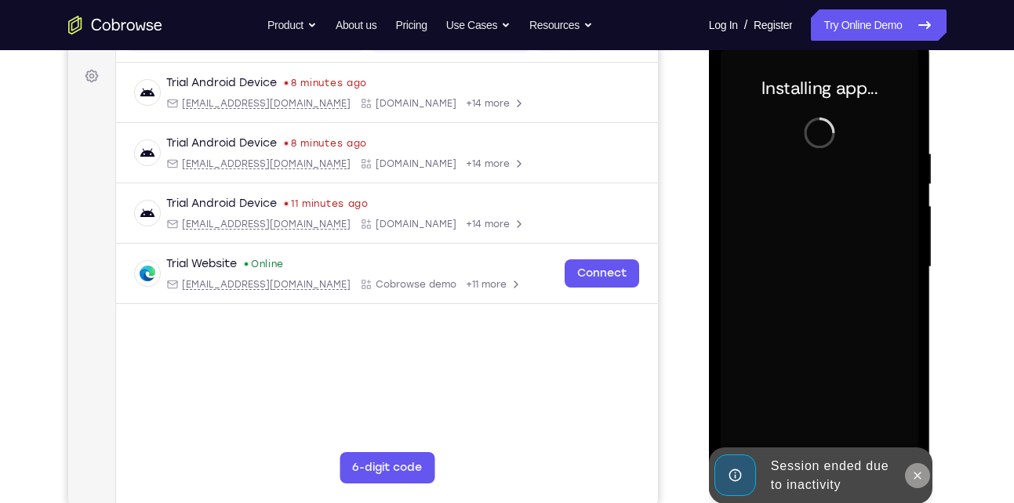
click at [922, 481] on icon at bounding box center [917, 476] width 13 height 13
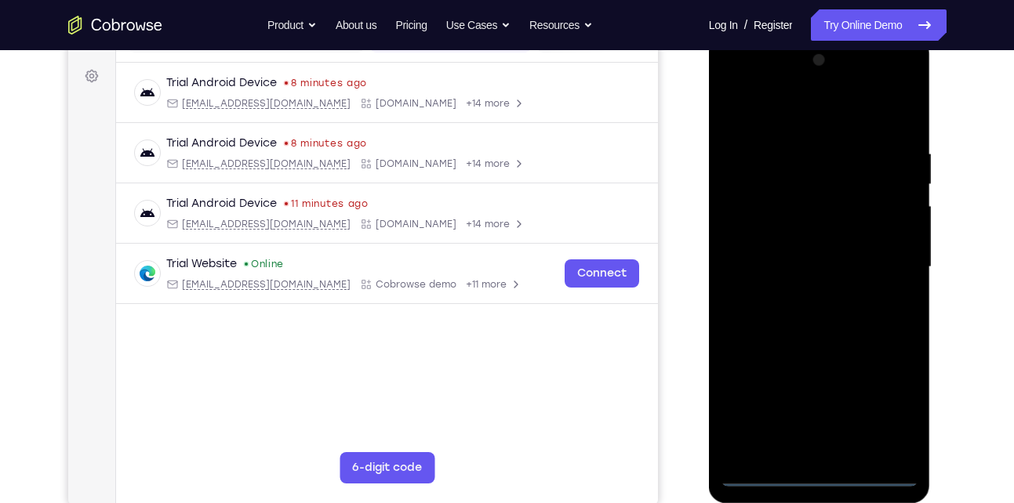
scroll to position [224, 0]
click at [820, 469] on div at bounding box center [820, 266] width 198 height 439
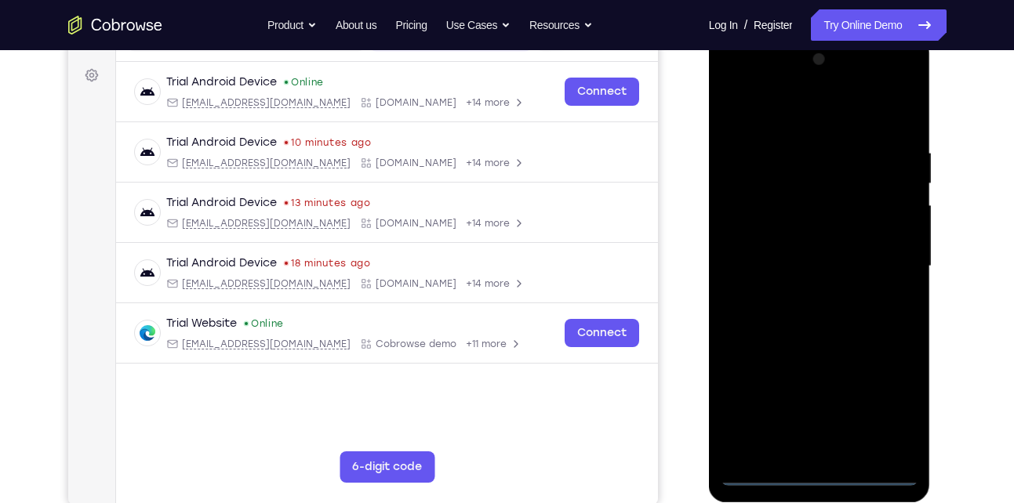
click at [820, 469] on div at bounding box center [820, 266] width 198 height 439
click at [818, 469] on div at bounding box center [820, 266] width 198 height 439
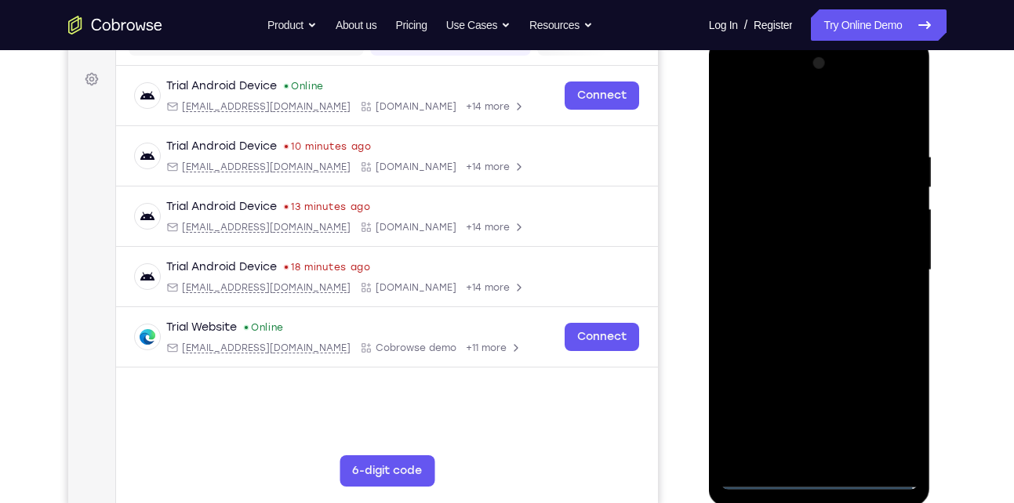
scroll to position [220, 0]
click at [816, 478] on div at bounding box center [820, 271] width 198 height 439
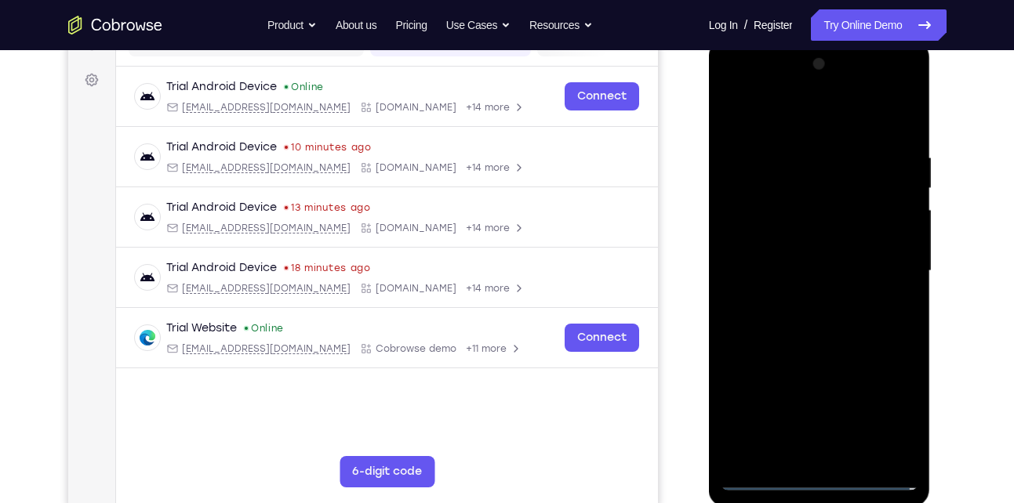
click at [896, 409] on div at bounding box center [820, 271] width 198 height 439
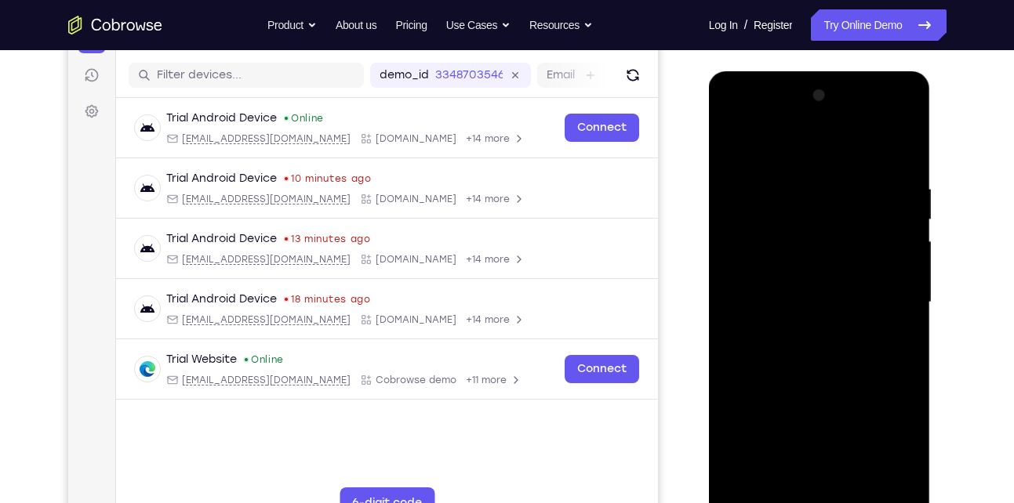
scroll to position [200, 0]
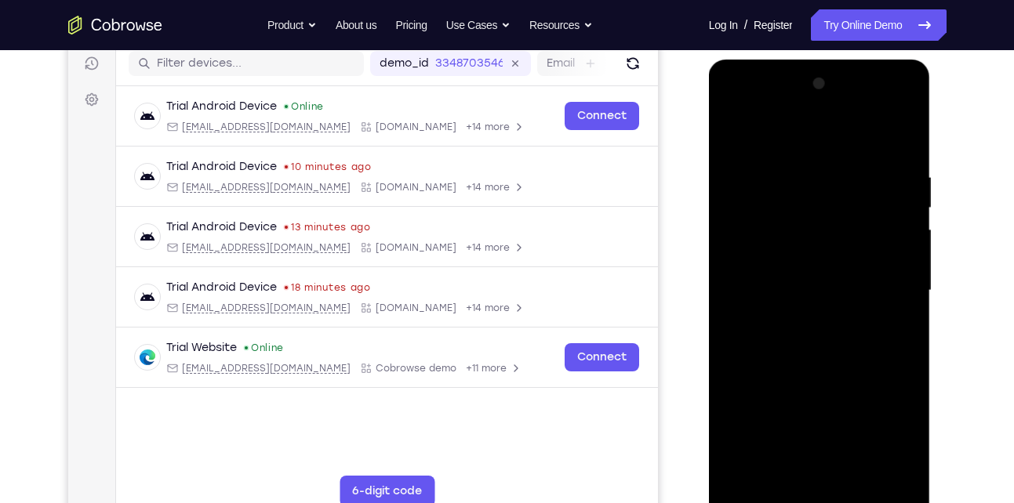
click at [818, 141] on div at bounding box center [820, 290] width 198 height 439
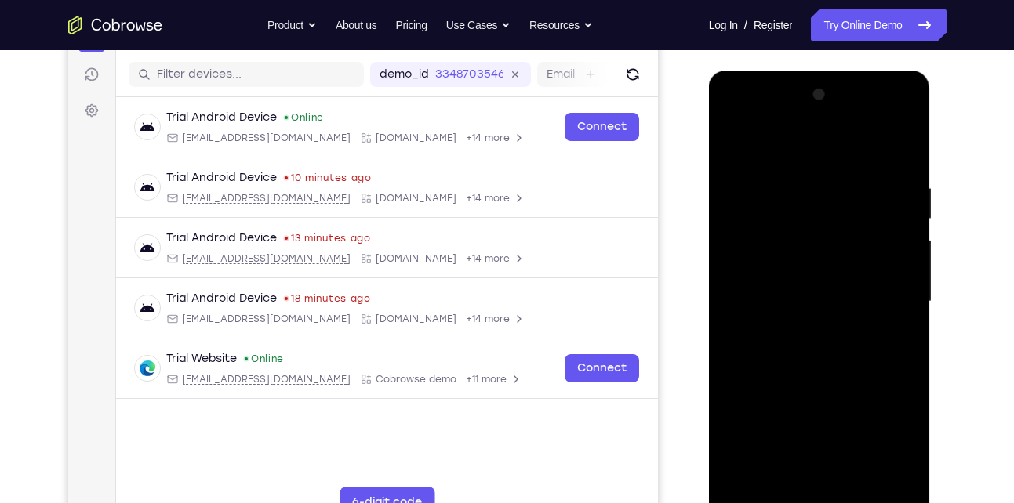
scroll to position [188, 0]
click at [893, 294] on div at bounding box center [820, 302] width 198 height 439
click at [797, 329] on div at bounding box center [820, 302] width 198 height 439
click at [778, 288] on div at bounding box center [820, 302] width 198 height 439
click at [789, 278] on div at bounding box center [820, 302] width 198 height 439
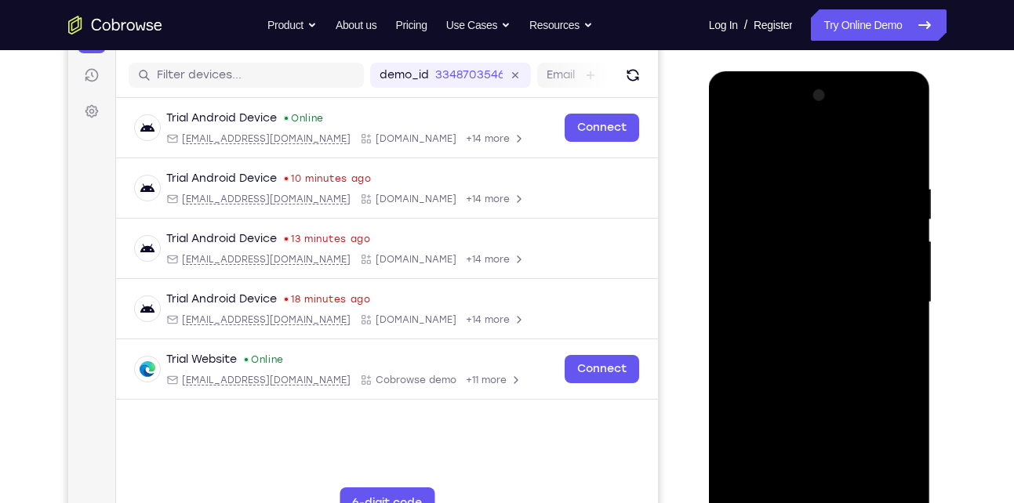
click at [803, 296] on div at bounding box center [820, 302] width 198 height 439
click at [836, 350] on div at bounding box center [820, 302] width 198 height 439
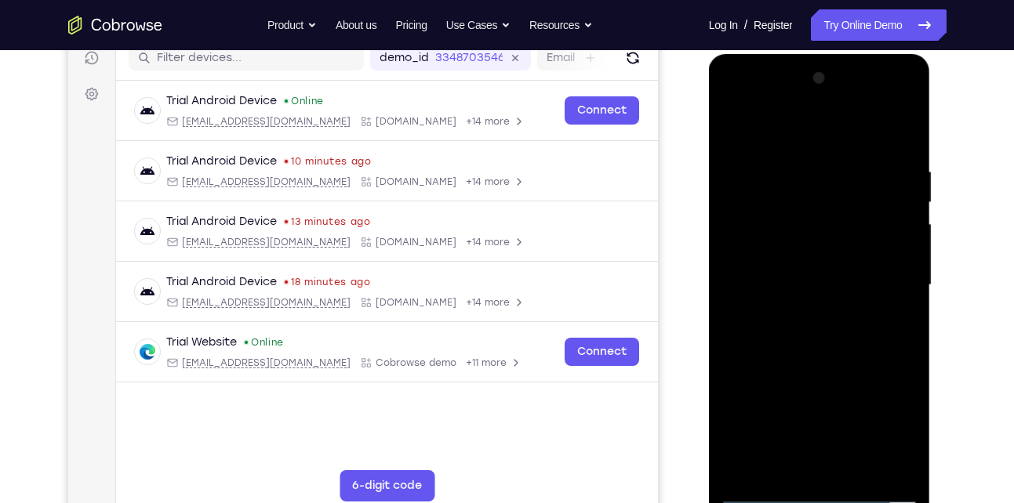
scroll to position [206, 0]
click at [836, 359] on div at bounding box center [820, 284] width 198 height 439
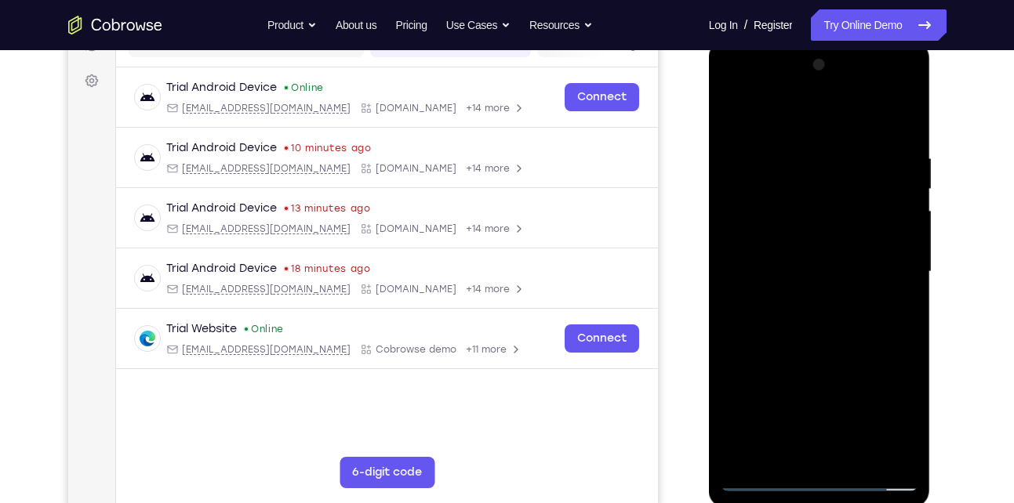
click at [905, 452] on div at bounding box center [820, 272] width 198 height 439
click at [861, 457] on div at bounding box center [820, 272] width 198 height 439
click at [833, 358] on div at bounding box center [820, 272] width 198 height 439
click at [815, 237] on div at bounding box center [820, 272] width 198 height 439
click at [819, 452] on div at bounding box center [820, 272] width 198 height 439
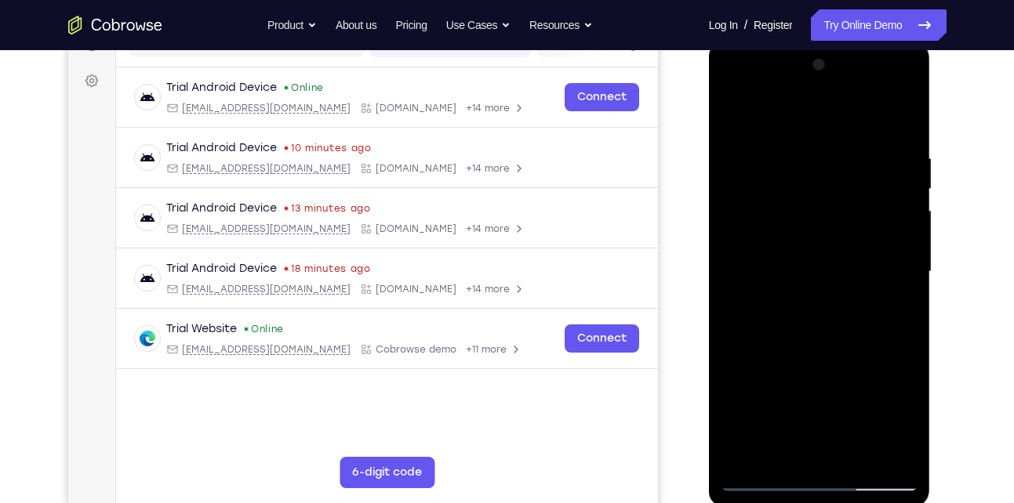
click at [884, 309] on div at bounding box center [820, 272] width 198 height 439
click at [895, 311] on div at bounding box center [820, 272] width 198 height 439
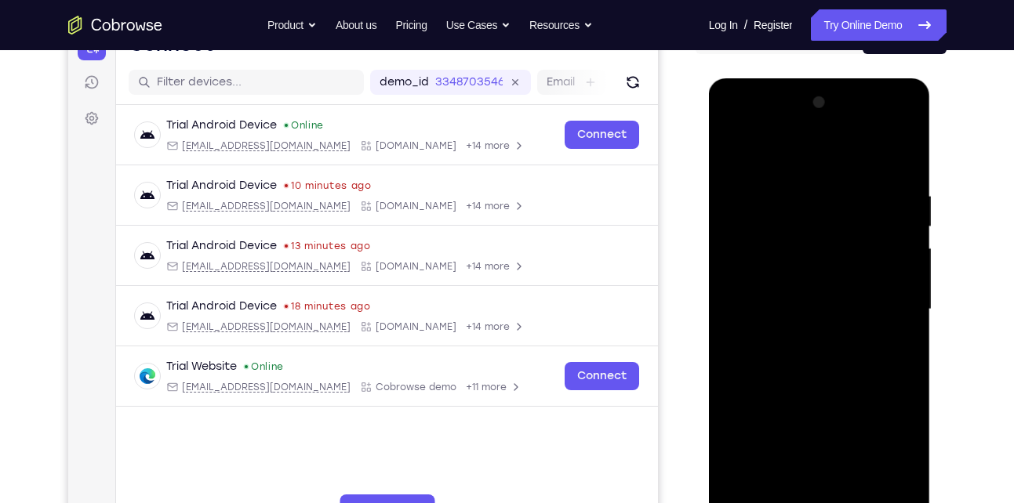
scroll to position [179, 0]
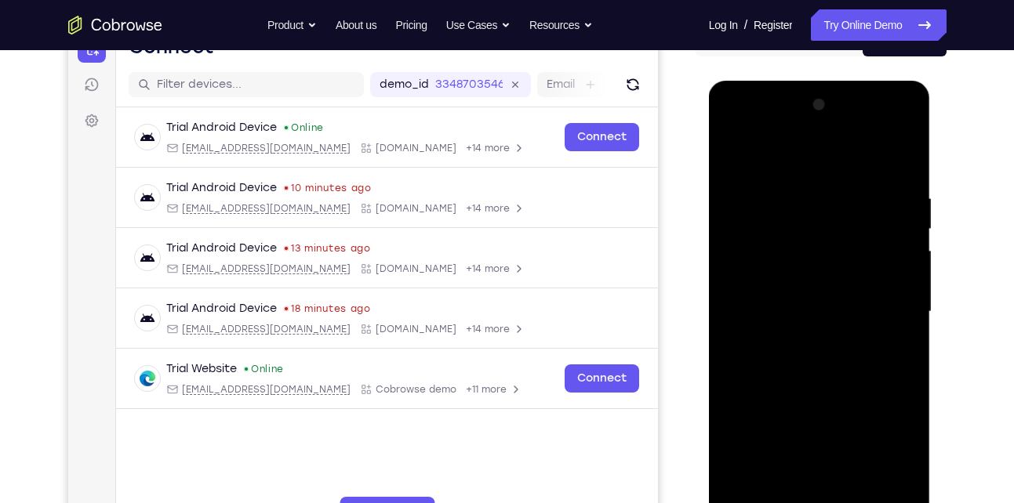
click at [824, 180] on div at bounding box center [820, 312] width 198 height 439
click at [874, 325] on div at bounding box center [820, 312] width 198 height 439
click at [891, 349] on div at bounding box center [820, 312] width 198 height 439
click at [726, 153] on div at bounding box center [820, 312] width 198 height 439
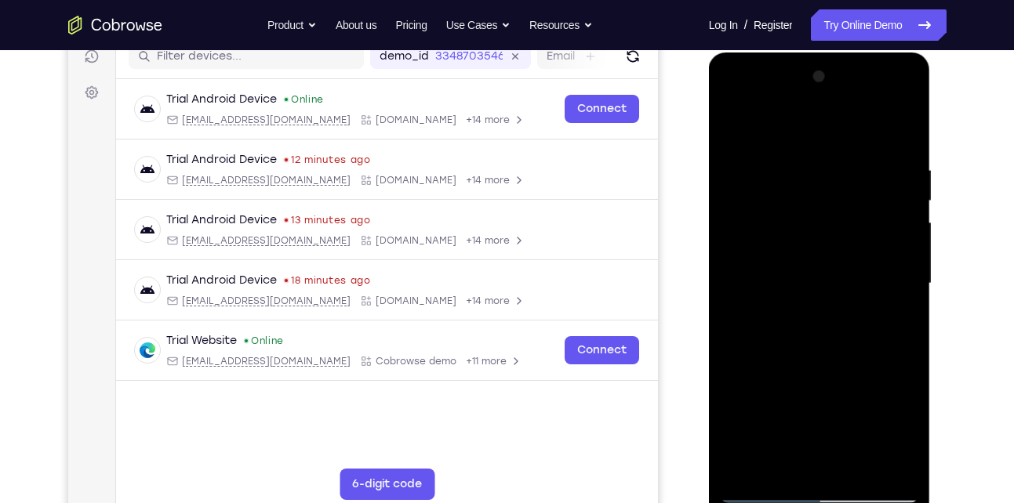
scroll to position [206, 0]
click at [738, 123] on div at bounding box center [820, 284] width 198 height 439
drag, startPoint x: 840, startPoint y: 401, endPoint x: 837, endPoint y: 275, distance: 126.3
click at [837, 275] on div at bounding box center [820, 284] width 198 height 439
drag, startPoint x: 851, startPoint y: 408, endPoint x: 858, endPoint y: 256, distance: 152.3
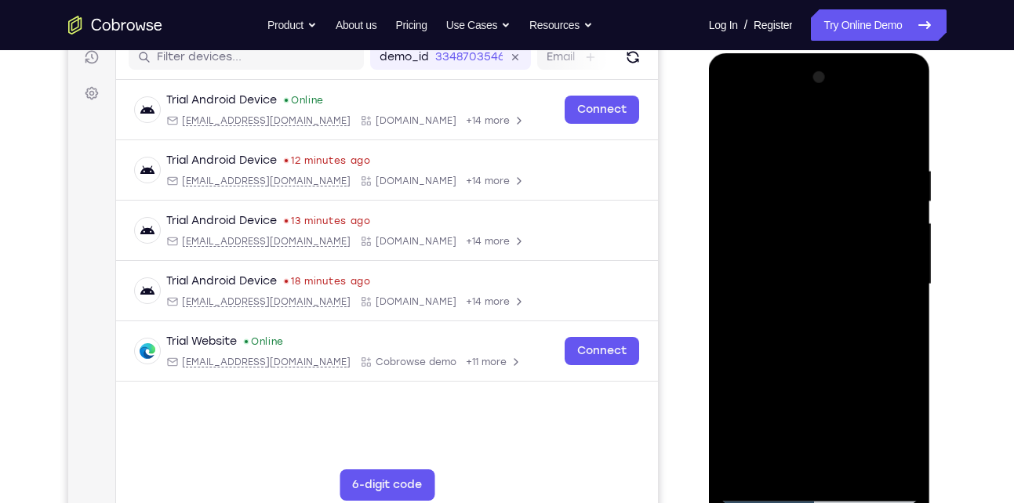
click at [858, 256] on div at bounding box center [820, 284] width 198 height 439
drag, startPoint x: 840, startPoint y: 383, endPoint x: 822, endPoint y: 175, distance: 209.3
click at [822, 175] on div at bounding box center [820, 284] width 198 height 439
drag, startPoint x: 803, startPoint y: 399, endPoint x: 807, endPoint y: 159, distance: 239.9
click at [807, 159] on div at bounding box center [820, 284] width 198 height 439
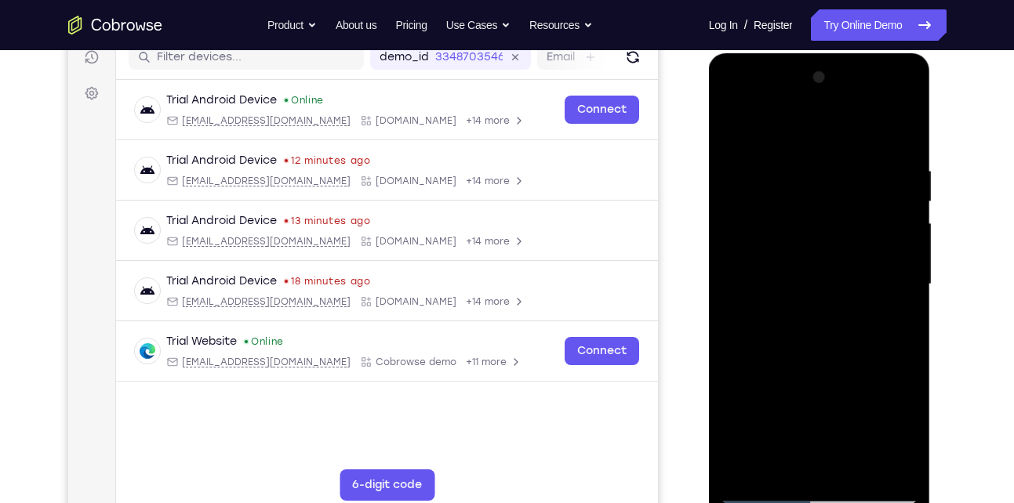
drag, startPoint x: 860, startPoint y: 361, endPoint x: 861, endPoint y: 256, distance: 105.1
click at [861, 256] on div at bounding box center [820, 284] width 198 height 439
drag, startPoint x: 865, startPoint y: 424, endPoint x: 840, endPoint y: 299, distance: 127.8
click at [840, 299] on div at bounding box center [820, 284] width 198 height 439
drag, startPoint x: 852, startPoint y: 391, endPoint x: 851, endPoint y: 242, distance: 149.0
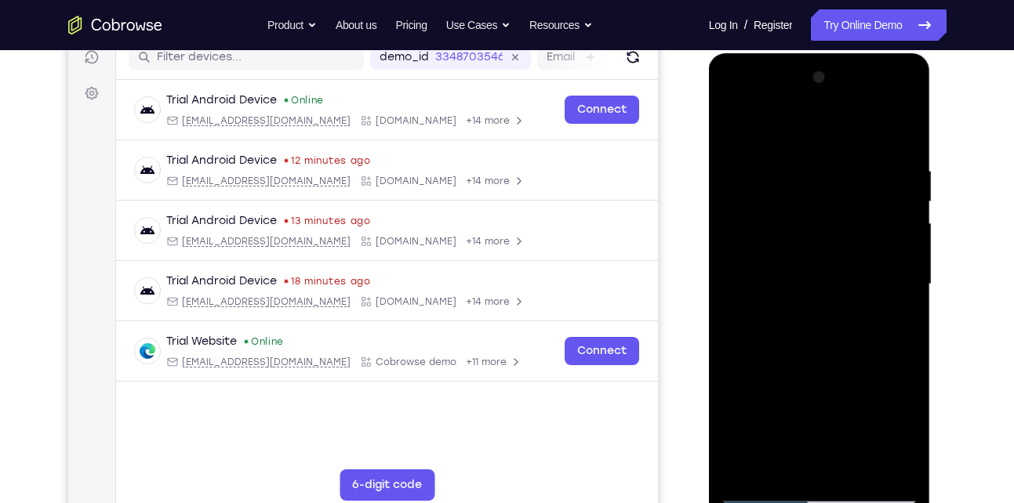
click at [851, 242] on div at bounding box center [820, 284] width 198 height 439
drag, startPoint x: 851, startPoint y: 315, endPoint x: 858, endPoint y: 140, distance: 175.0
click at [858, 140] on div at bounding box center [820, 284] width 198 height 439
click at [844, 297] on div at bounding box center [820, 284] width 198 height 439
click at [857, 469] on div at bounding box center [820, 284] width 198 height 439
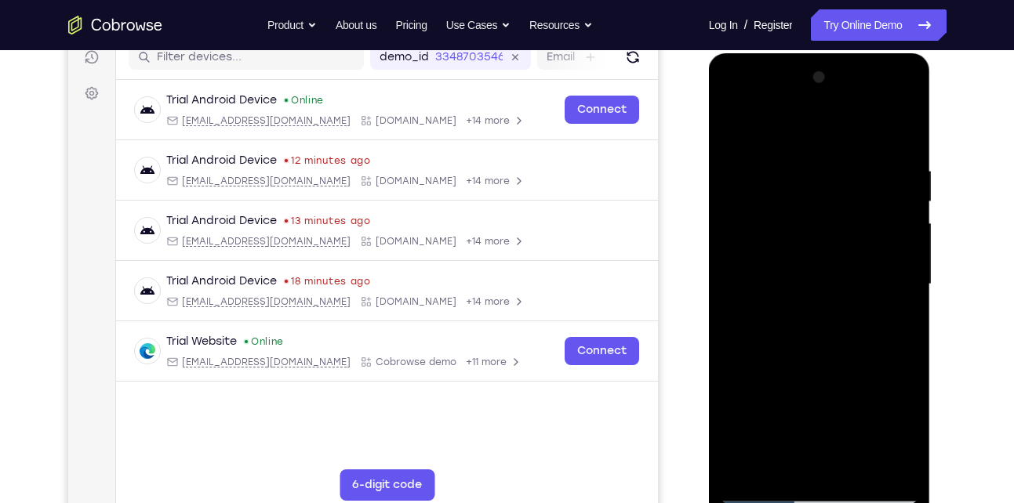
click at [734, 124] on div at bounding box center [820, 284] width 198 height 439
drag, startPoint x: 816, startPoint y: 399, endPoint x: 827, endPoint y: 523, distance: 124.4
click at [827, 503] on div at bounding box center [820, 288] width 223 height 470
click at [793, 165] on div at bounding box center [820, 284] width 198 height 439
click at [912, 241] on div at bounding box center [820, 284] width 198 height 439
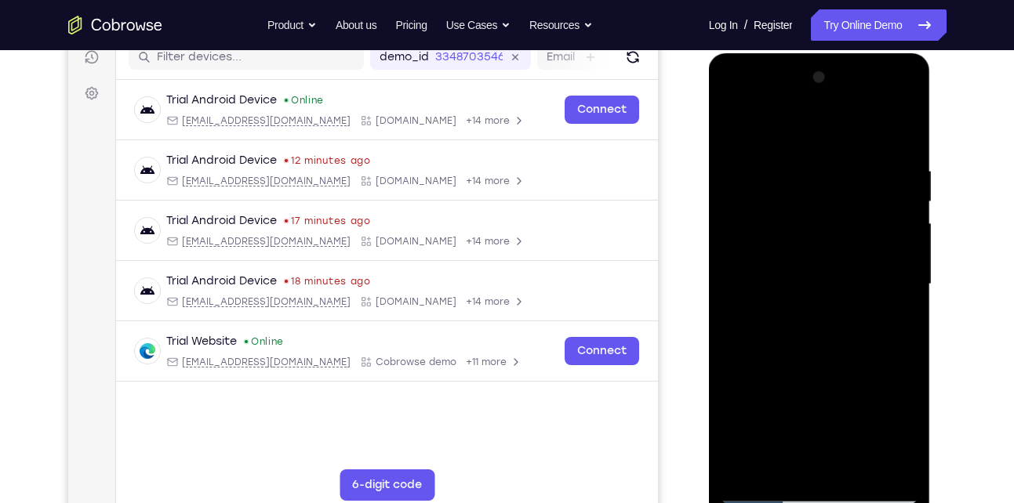
click at [902, 267] on div at bounding box center [820, 284] width 198 height 439
click at [904, 386] on div at bounding box center [820, 284] width 198 height 439
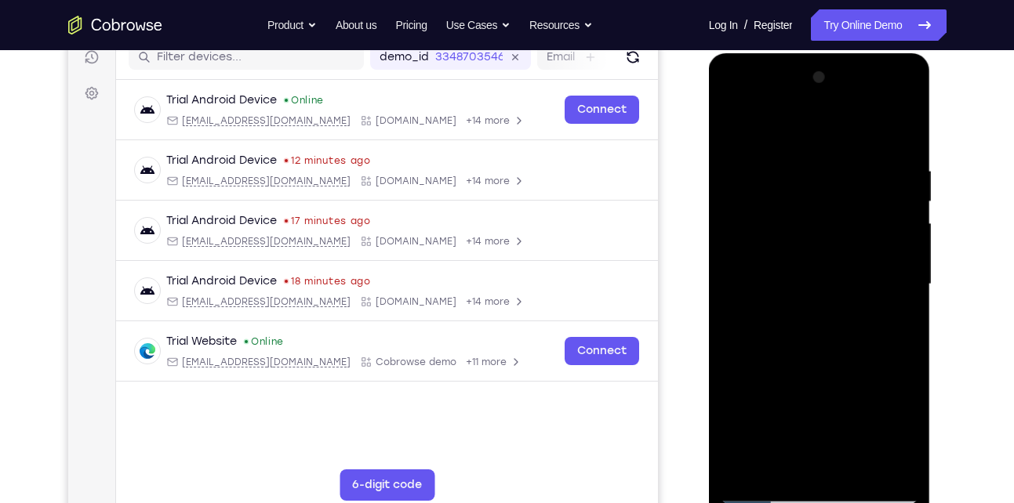
click at [904, 386] on div at bounding box center [820, 284] width 198 height 439
click at [899, 129] on div at bounding box center [820, 284] width 198 height 439
click at [855, 463] on div at bounding box center [820, 284] width 198 height 439
click at [779, 234] on div at bounding box center [820, 284] width 198 height 439
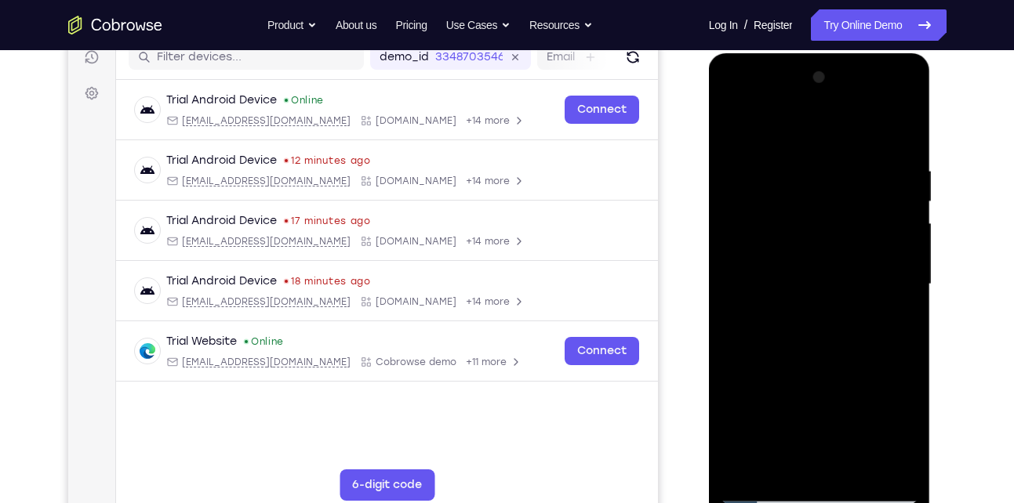
click at [803, 459] on div at bounding box center [820, 284] width 198 height 439
click at [895, 324] on div at bounding box center [820, 284] width 198 height 439
click at [734, 129] on div at bounding box center [820, 284] width 198 height 439
click at [736, 118] on div at bounding box center [820, 284] width 198 height 439
click at [864, 467] on div at bounding box center [820, 284] width 198 height 439
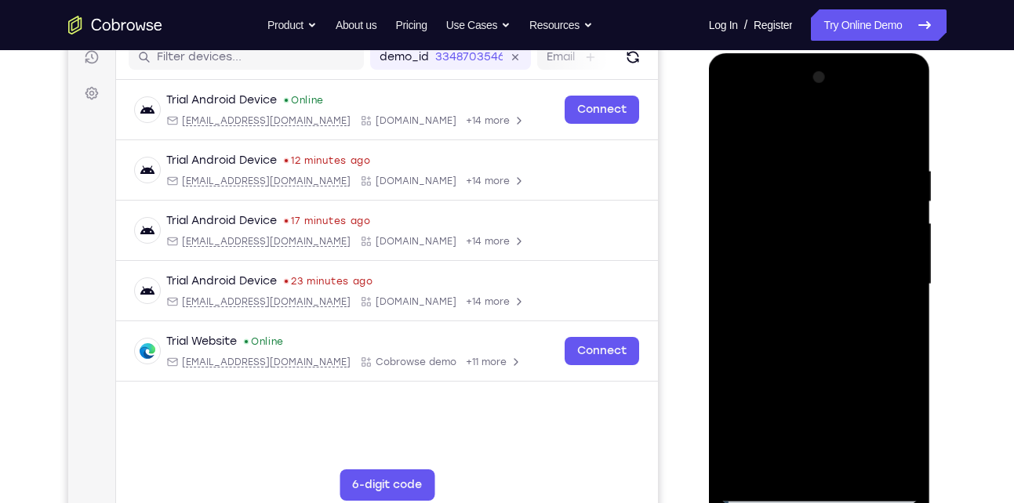
click at [846, 233] on div at bounding box center [820, 284] width 198 height 439
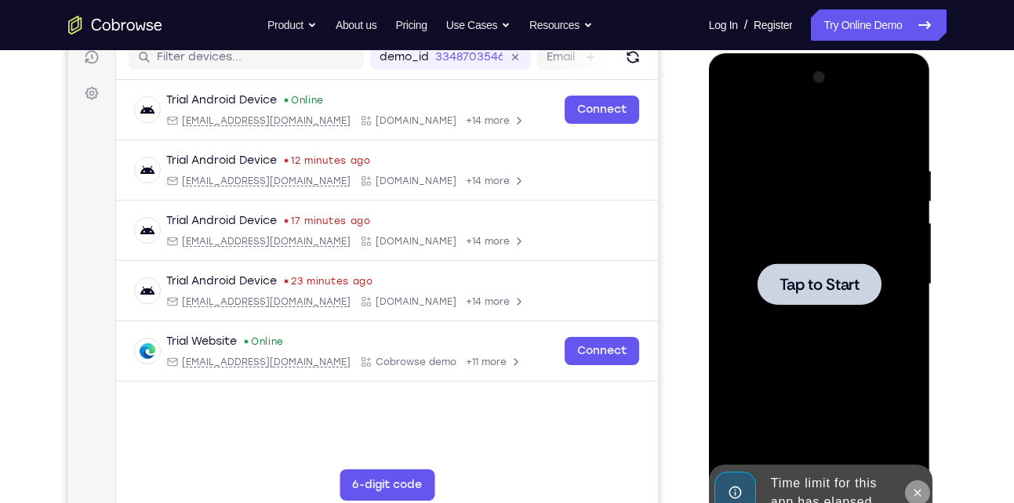
click at [923, 490] on icon at bounding box center [917, 493] width 13 height 13
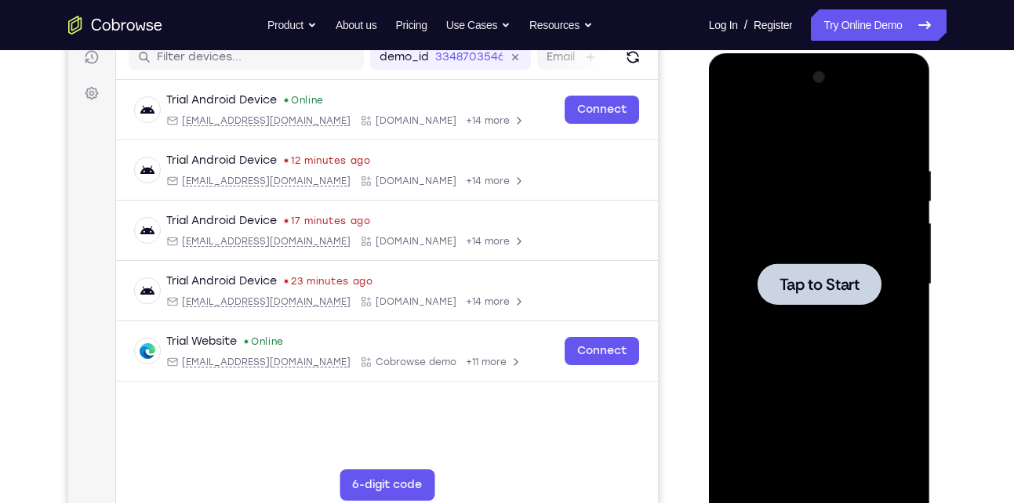
click at [823, 297] on div at bounding box center [819, 284] width 124 height 42
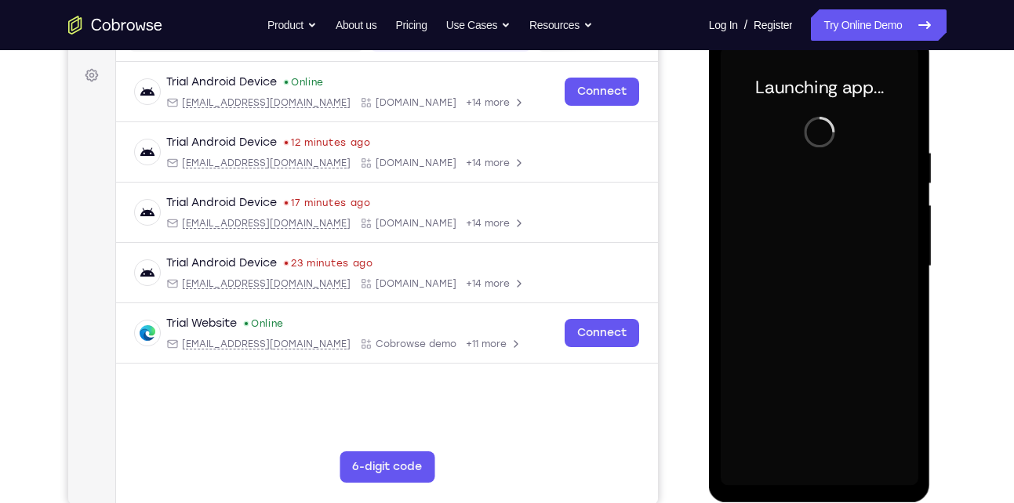
scroll to position [225, 0]
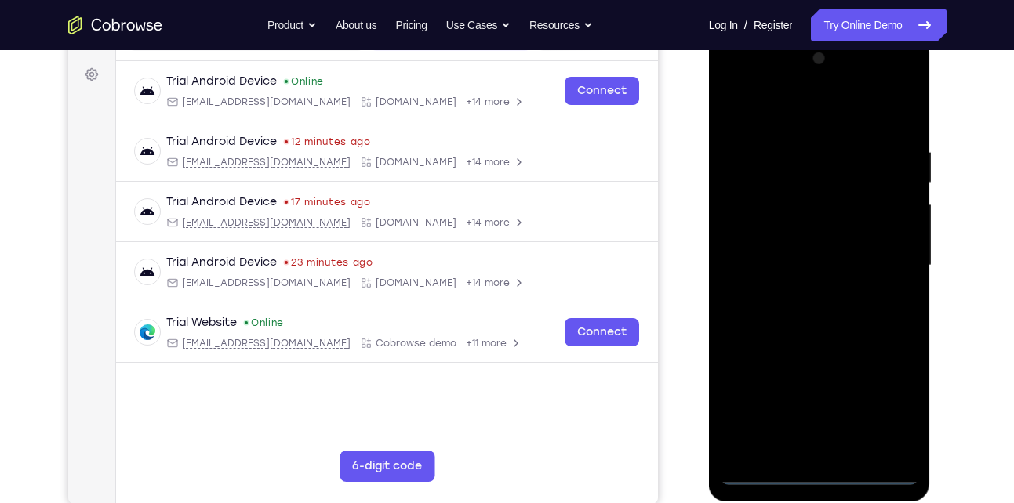
click at [819, 471] on div at bounding box center [820, 265] width 198 height 439
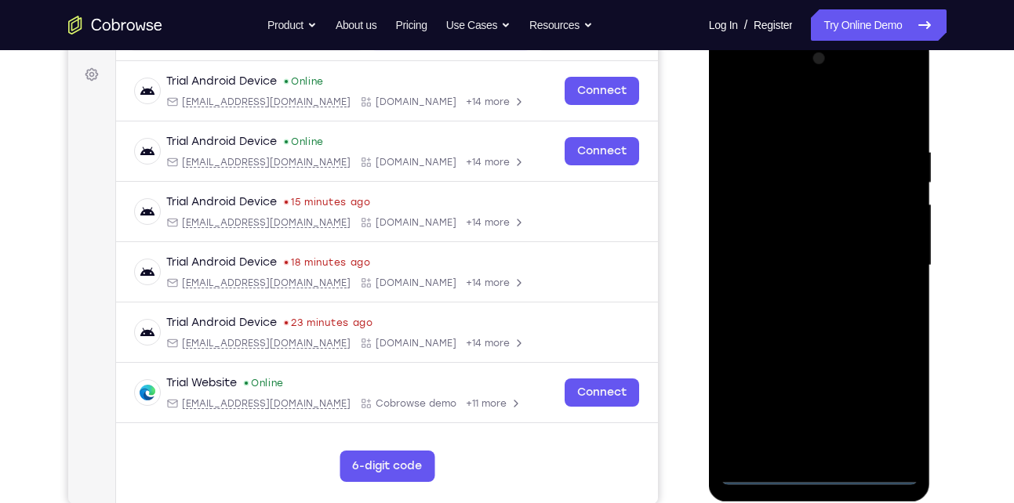
click at [895, 411] on div at bounding box center [820, 265] width 198 height 439
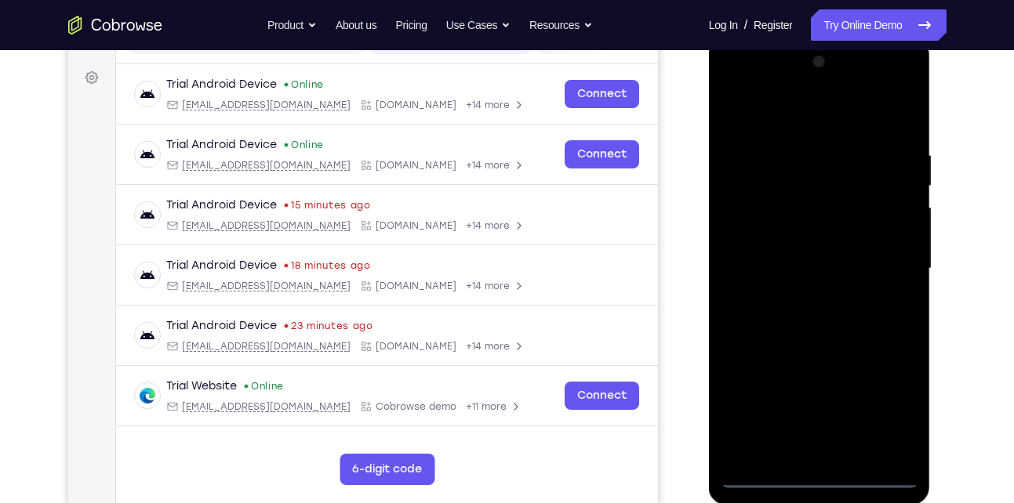
scroll to position [223, 0]
click at [783, 114] on div at bounding box center [820, 268] width 198 height 439
click at [895, 272] on div at bounding box center [820, 268] width 198 height 439
click at [830, 452] on div at bounding box center [820, 268] width 198 height 439
click at [774, 261] on div at bounding box center [820, 268] width 198 height 439
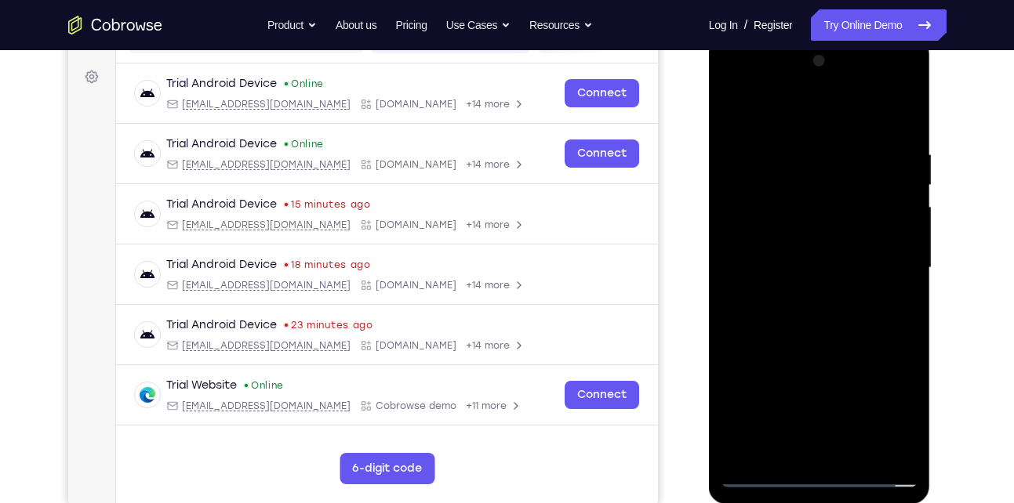
click at [806, 236] on div at bounding box center [820, 268] width 198 height 439
click at [815, 261] on div at bounding box center [820, 268] width 198 height 439
click at [817, 318] on div at bounding box center [820, 268] width 198 height 439
click at [794, 314] on div at bounding box center [820, 268] width 198 height 439
click at [856, 456] on div at bounding box center [820, 268] width 198 height 439
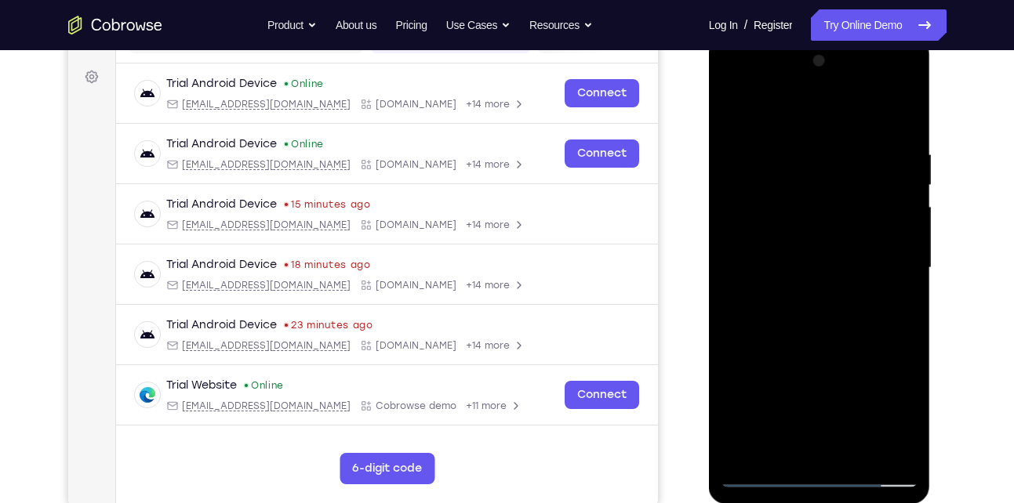
click at [826, 336] on div at bounding box center [820, 268] width 198 height 439
click at [858, 447] on div at bounding box center [820, 268] width 198 height 439
click at [822, 350] on div at bounding box center [820, 268] width 198 height 439
click at [811, 225] on div at bounding box center [820, 268] width 198 height 439
click at [792, 446] on div at bounding box center [820, 268] width 198 height 439
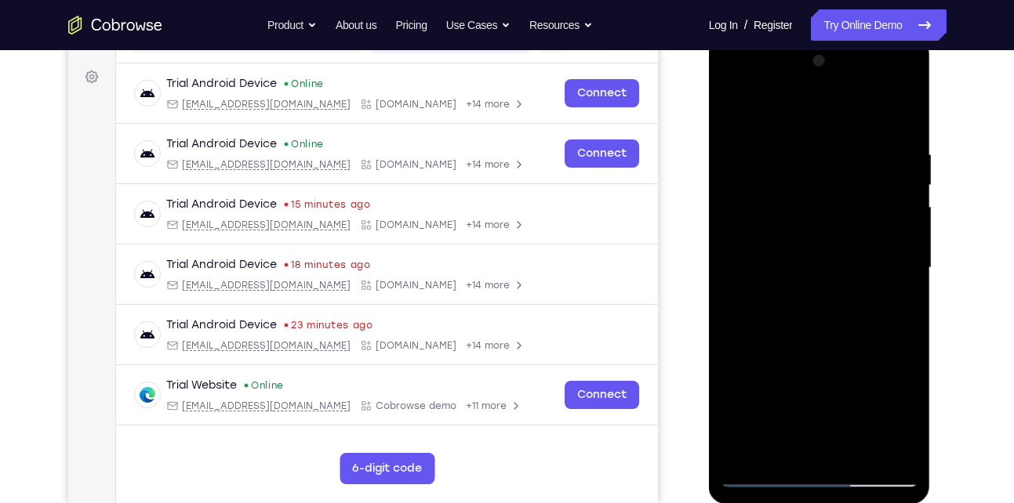
click at [890, 308] on div at bounding box center [820, 268] width 198 height 439
click at [793, 251] on div at bounding box center [820, 268] width 198 height 439
click at [877, 392] on div at bounding box center [820, 268] width 198 height 439
click at [781, 448] on div at bounding box center [820, 268] width 198 height 439
click at [882, 354] on div at bounding box center [820, 268] width 198 height 439
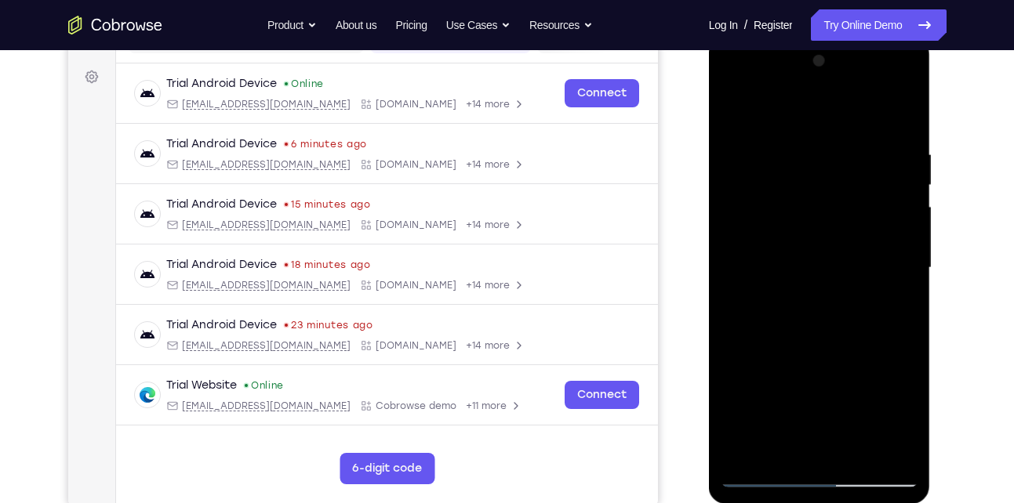
click at [882, 354] on div at bounding box center [820, 268] width 198 height 439
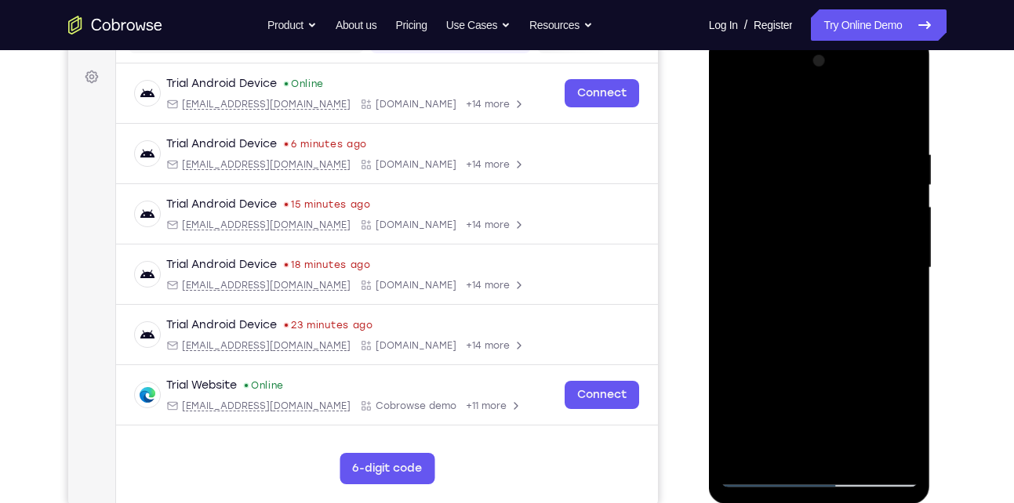
click at [882, 354] on div at bounding box center [820, 268] width 198 height 439
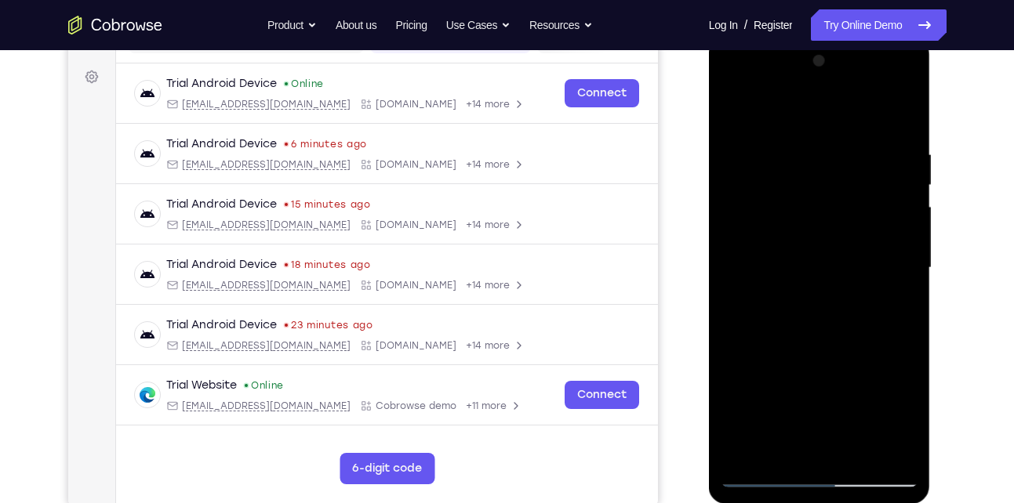
click at [882, 354] on div at bounding box center [820, 268] width 198 height 439
click at [891, 291] on div at bounding box center [820, 268] width 198 height 439
click at [730, 110] on div at bounding box center [820, 268] width 198 height 439
click at [750, 160] on div at bounding box center [820, 268] width 198 height 439
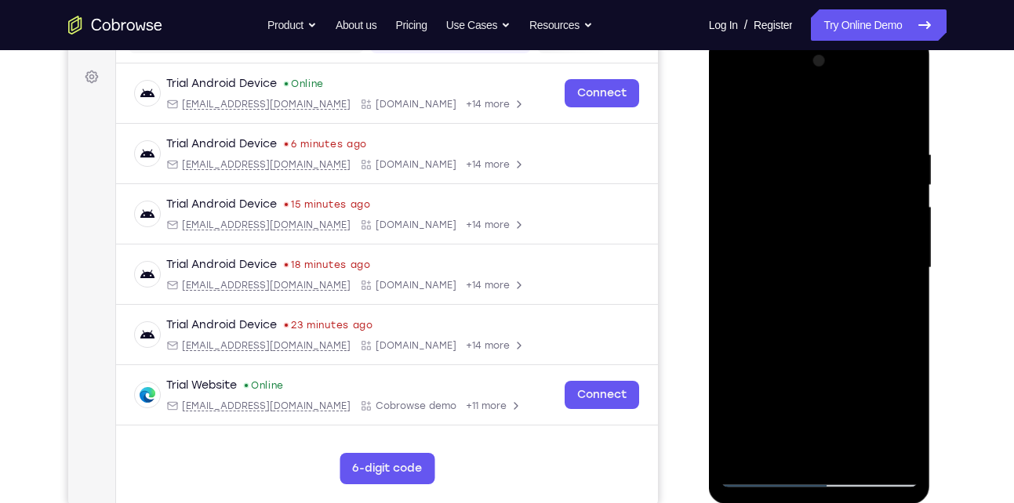
click at [731, 111] on div at bounding box center [820, 268] width 198 height 439
click at [738, 108] on div at bounding box center [820, 268] width 198 height 439
click at [795, 158] on div at bounding box center [820, 268] width 198 height 439
click at [876, 183] on div at bounding box center [820, 268] width 198 height 439
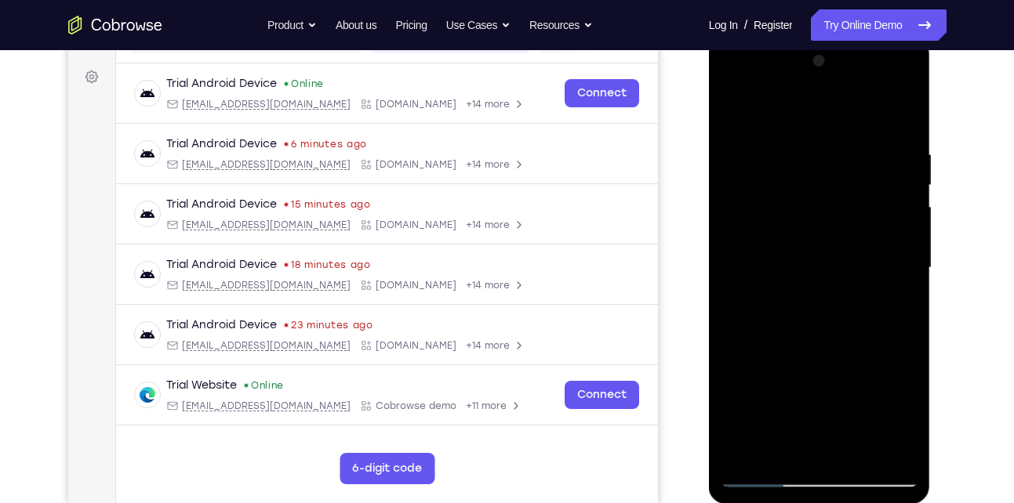
click at [897, 120] on div at bounding box center [820, 268] width 198 height 439
click at [858, 452] on div at bounding box center [820, 268] width 198 height 439
click at [823, 228] on div at bounding box center [820, 268] width 198 height 439
click at [811, 405] on div at bounding box center [820, 268] width 198 height 439
click at [891, 387] on div at bounding box center [820, 268] width 198 height 439
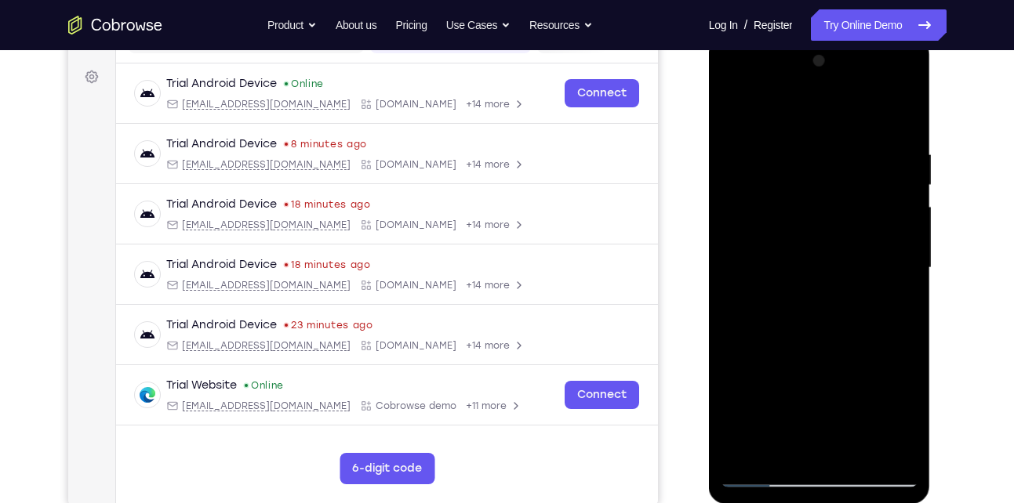
click at [894, 310] on div at bounding box center [820, 268] width 198 height 439
click at [732, 114] on div at bounding box center [820, 268] width 198 height 439
click at [750, 158] on div at bounding box center [820, 268] width 198 height 439
click at [728, 111] on div at bounding box center [820, 268] width 198 height 439
click at [735, 107] on div at bounding box center [820, 268] width 198 height 439
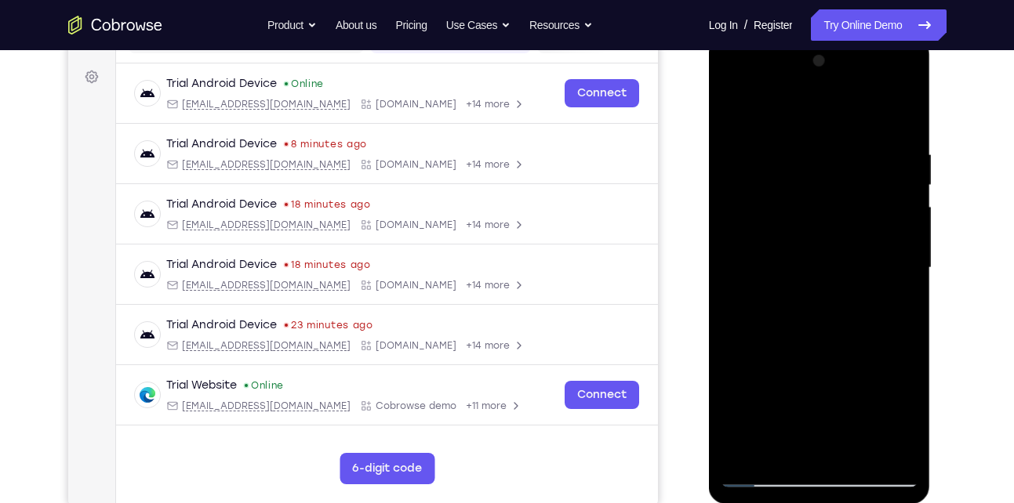
click at [851, 457] on div at bounding box center [820, 268] width 198 height 439
click at [811, 289] on div at bounding box center [820, 268] width 198 height 439
click at [894, 305] on div at bounding box center [820, 268] width 198 height 439
click at [738, 114] on div at bounding box center [820, 268] width 198 height 439
click at [822, 268] on div at bounding box center [820, 268] width 198 height 439
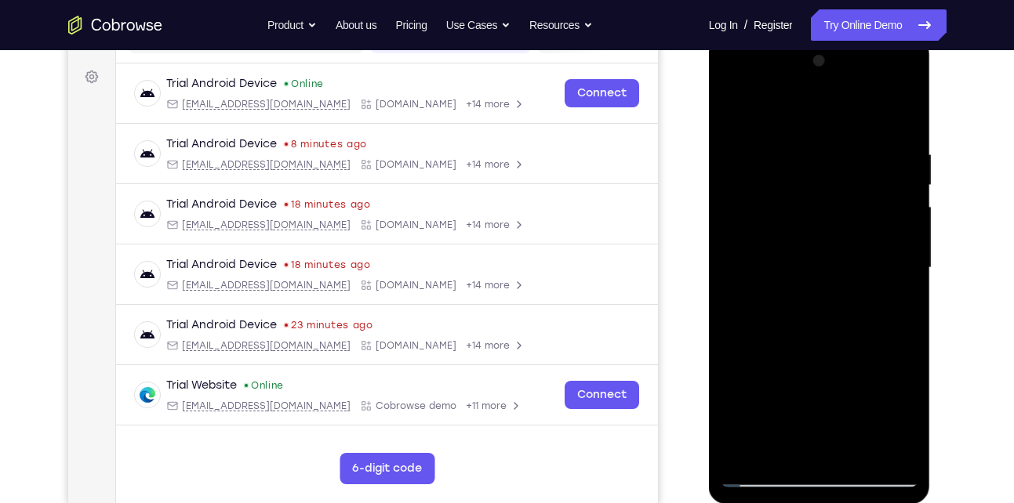
click at [738, 111] on div at bounding box center [820, 268] width 198 height 439
click at [757, 470] on div at bounding box center [820, 268] width 198 height 439
click at [792, 299] on div at bounding box center [820, 268] width 198 height 439
drag, startPoint x: 782, startPoint y: 378, endPoint x: 782, endPoint y: 397, distance: 19.6
click at [782, 397] on div at bounding box center [820, 268] width 198 height 439
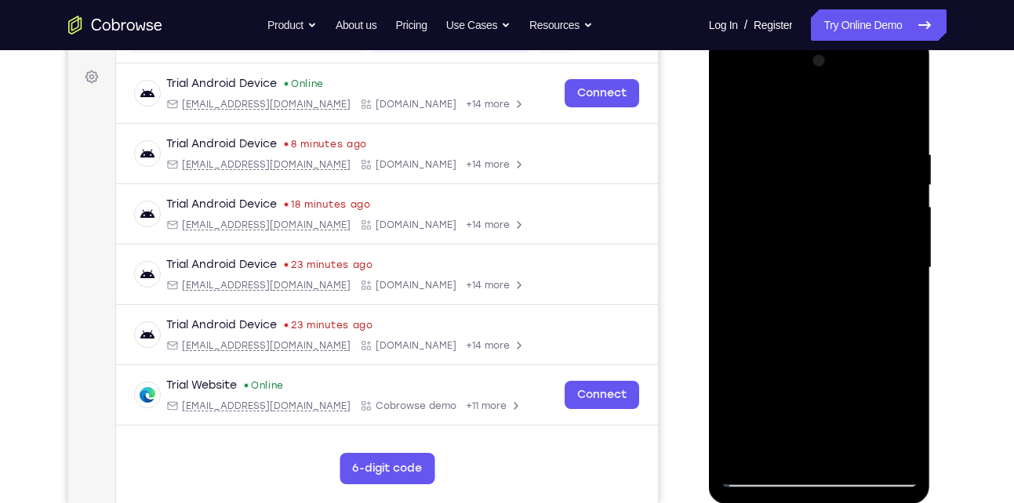
click at [797, 318] on div at bounding box center [820, 268] width 198 height 439
click at [852, 319] on div at bounding box center [820, 268] width 198 height 439
click at [804, 297] on div at bounding box center [820, 268] width 198 height 439
click at [731, 120] on div at bounding box center [820, 268] width 198 height 439
